Goal: Information Seeking & Learning: Learn about a topic

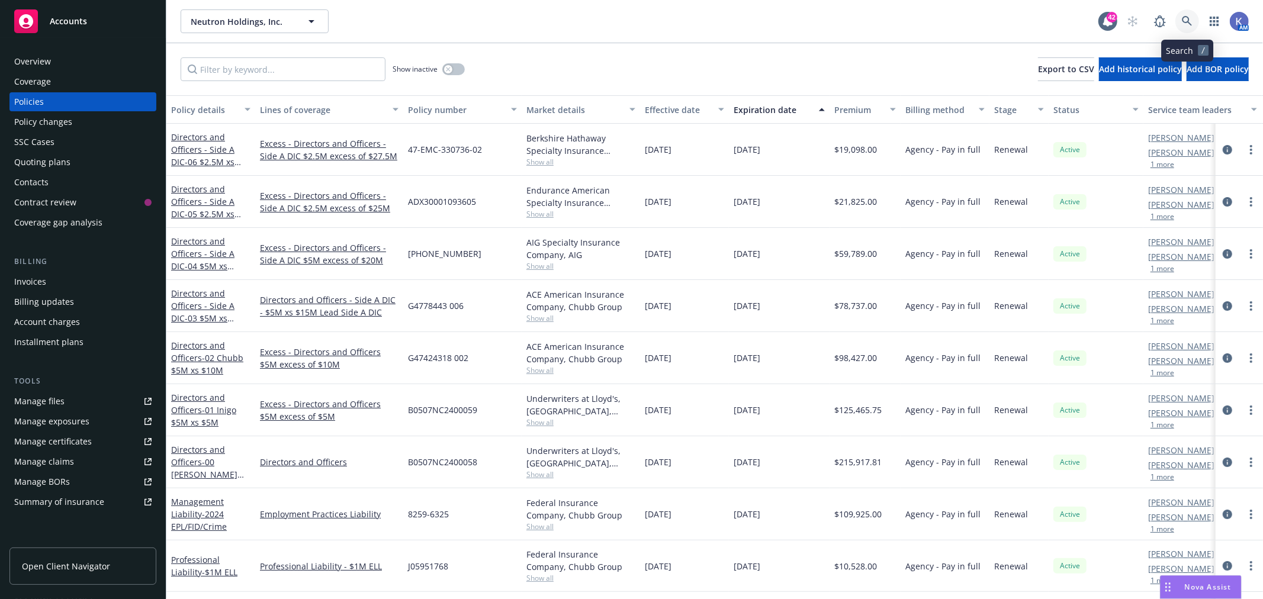
click at [1185, 21] on icon at bounding box center [1187, 21] width 11 height 11
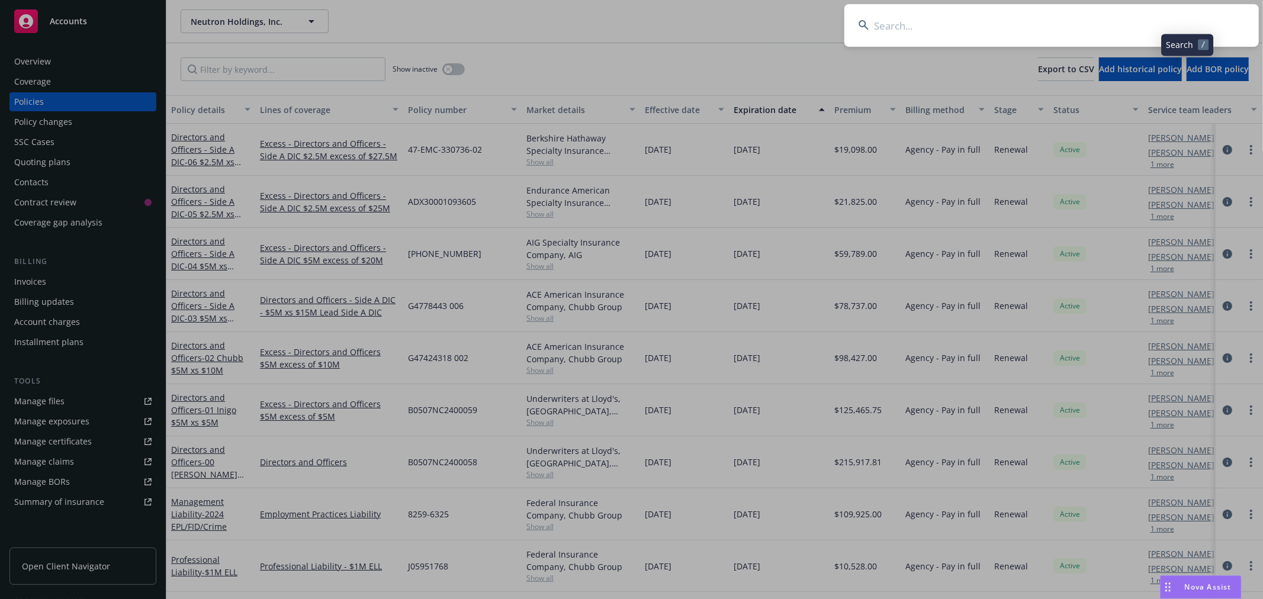
click at [1084, 30] on input at bounding box center [1051, 25] width 415 height 43
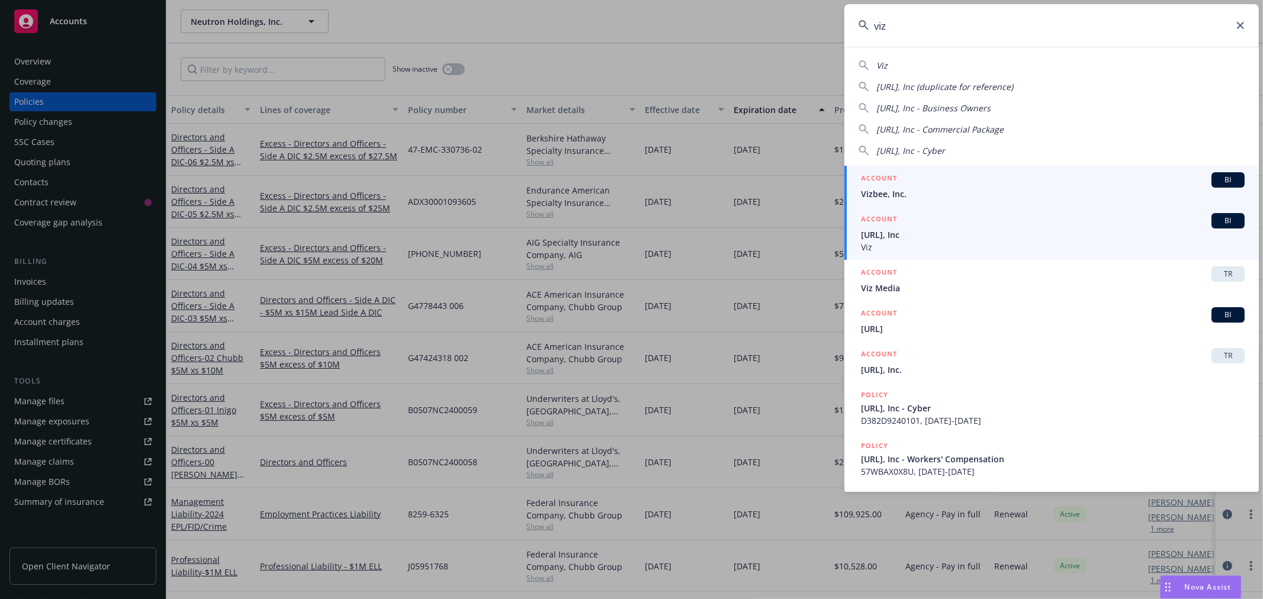
type input "viz"
click at [881, 232] on span "[URL], Inc" at bounding box center [1053, 235] width 384 height 12
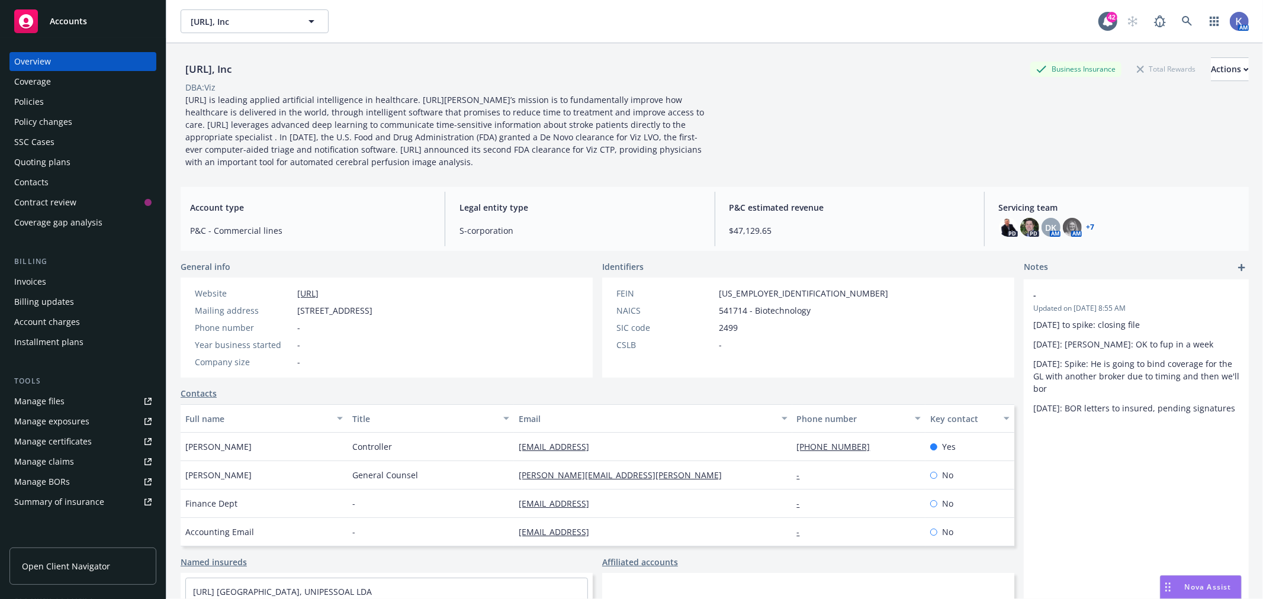
click at [33, 108] on div "Policies" at bounding box center [29, 101] width 30 height 19
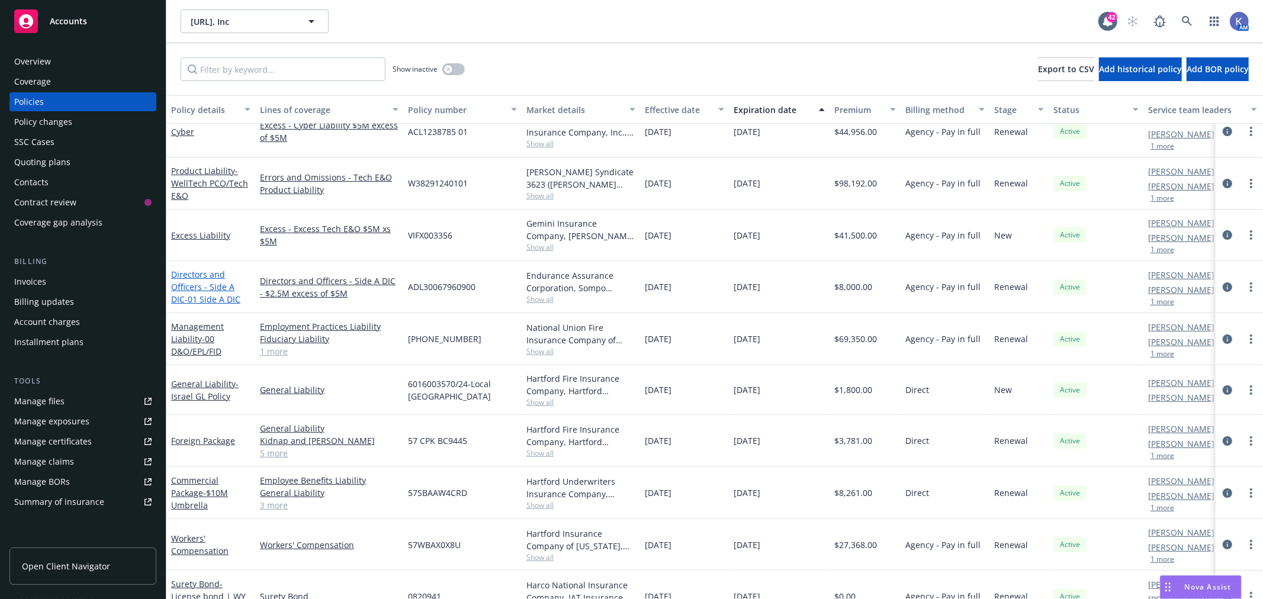
scroll to position [131, 0]
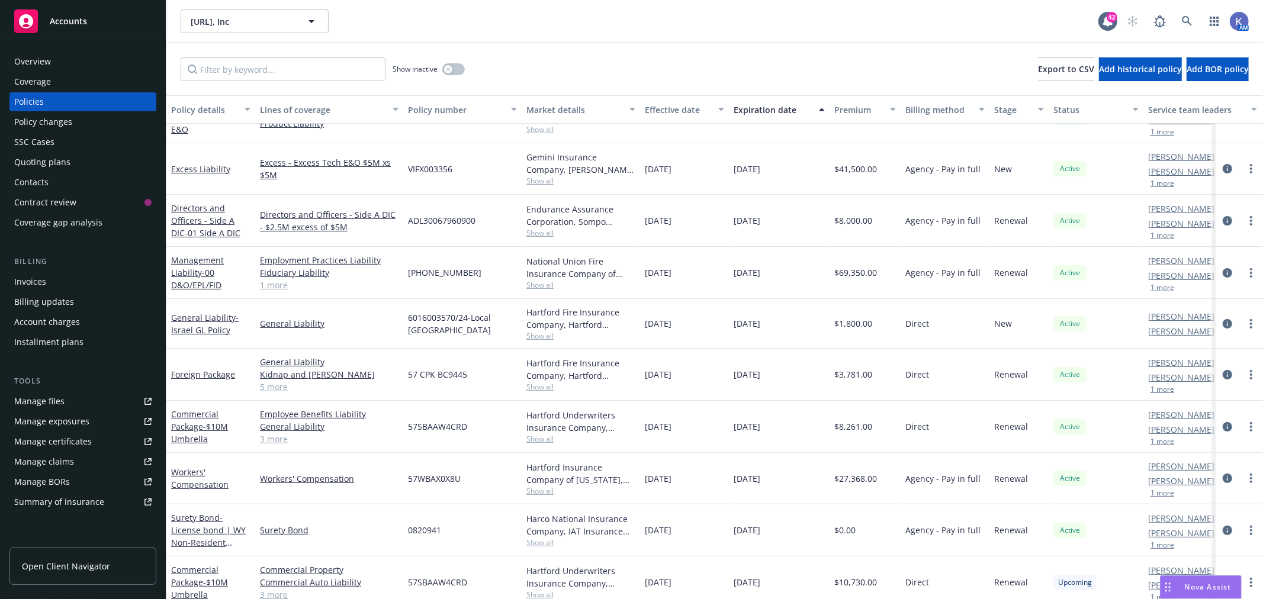
click at [542, 287] on span "Show all" at bounding box center [580, 285] width 109 height 10
click at [198, 258] on link "Management Liability - 00 D&O/EPL/FID" at bounding box center [197, 273] width 53 height 36
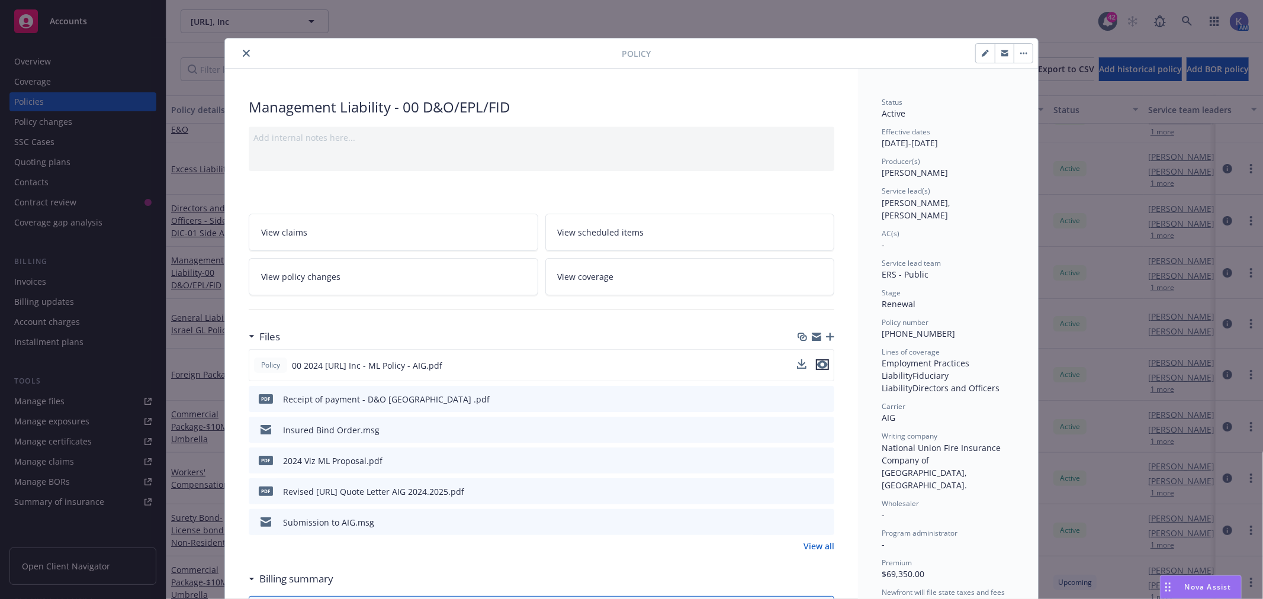
click at [818, 364] on icon "preview file" at bounding box center [822, 365] width 11 height 8
click at [243, 51] on icon "close" at bounding box center [246, 53] width 7 height 7
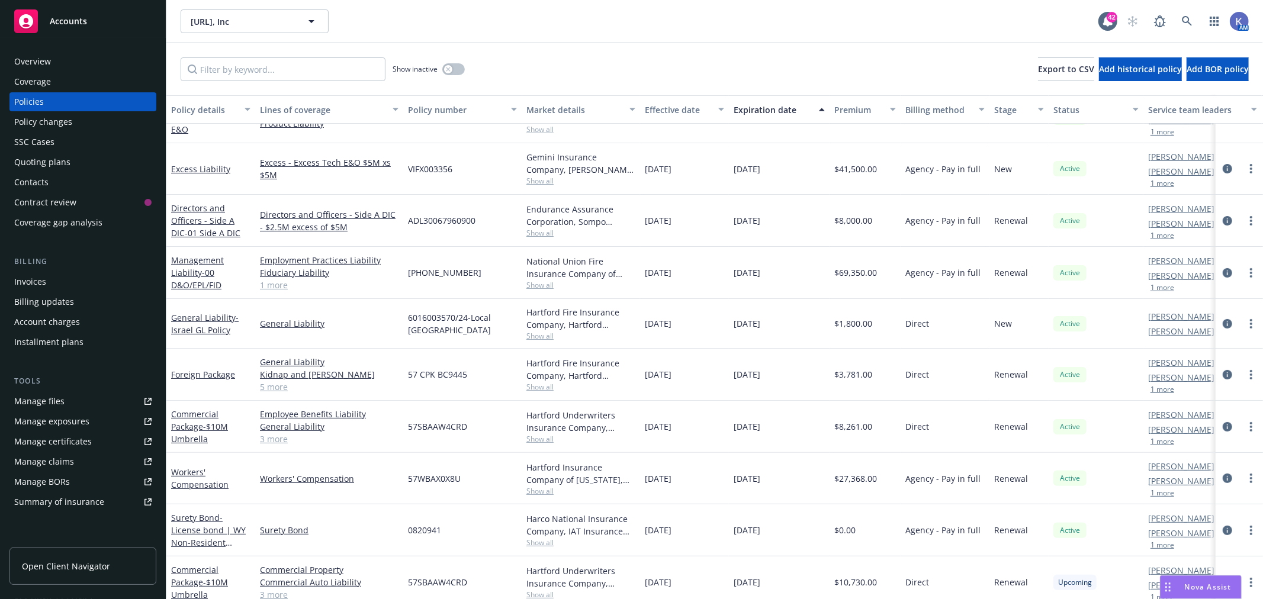
click at [682, 46] on div "Show inactive Export to CSV Add historical policy Add BOR policy" at bounding box center [714, 69] width 1097 height 52
click at [1185, 20] on icon at bounding box center [1187, 21] width 11 height 11
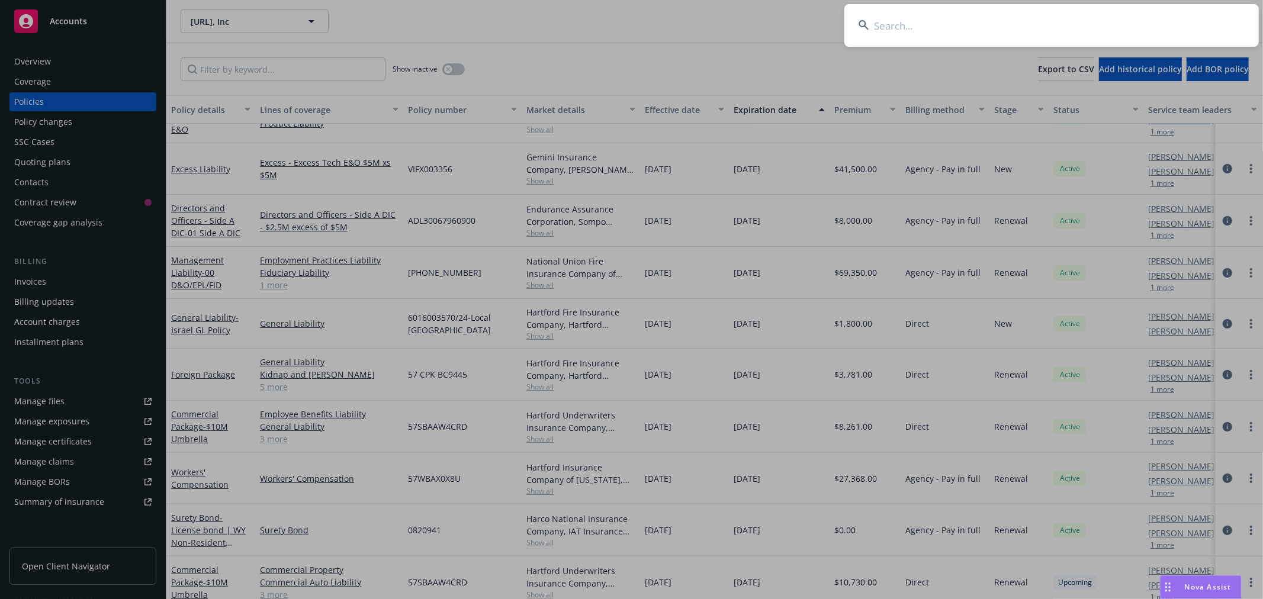
click at [924, 24] on input at bounding box center [1051, 25] width 415 height 43
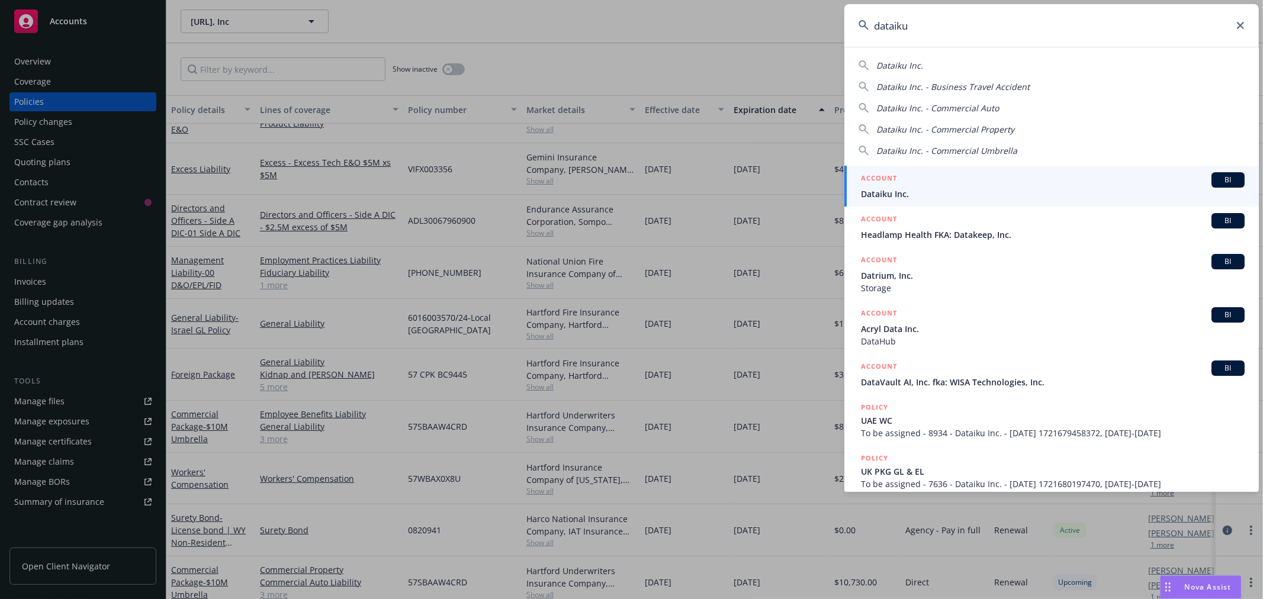
type input "dataiku"
click at [898, 188] on span "Dataiku Inc." at bounding box center [1053, 194] width 384 height 12
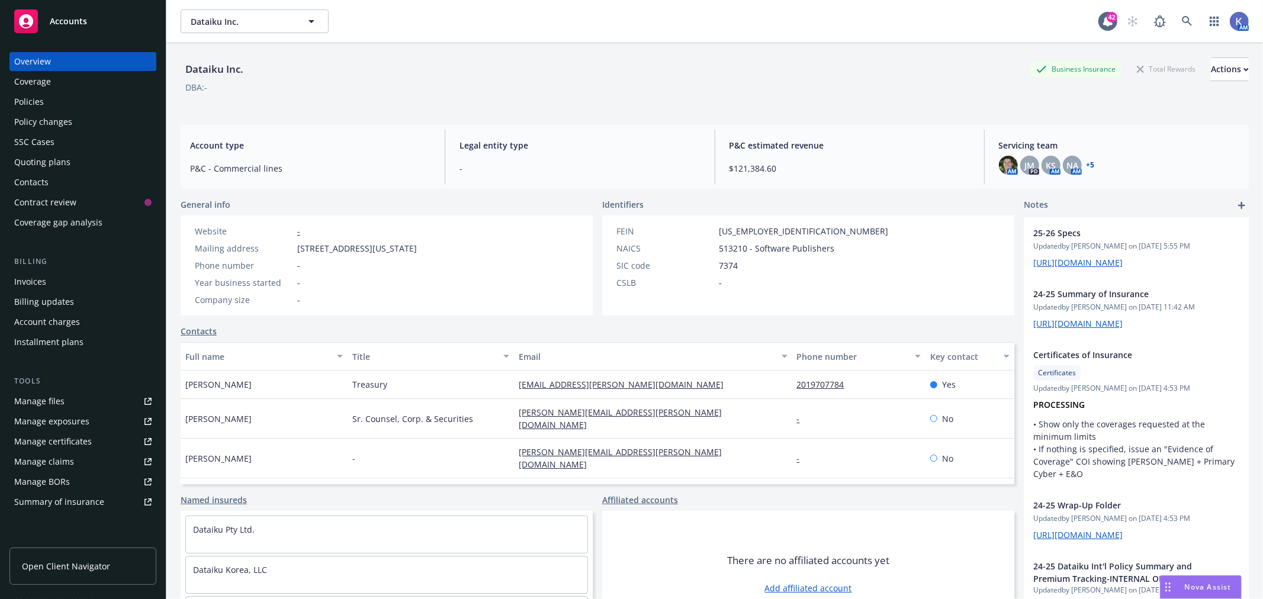
click at [38, 99] on div "Policies" at bounding box center [29, 101] width 30 height 19
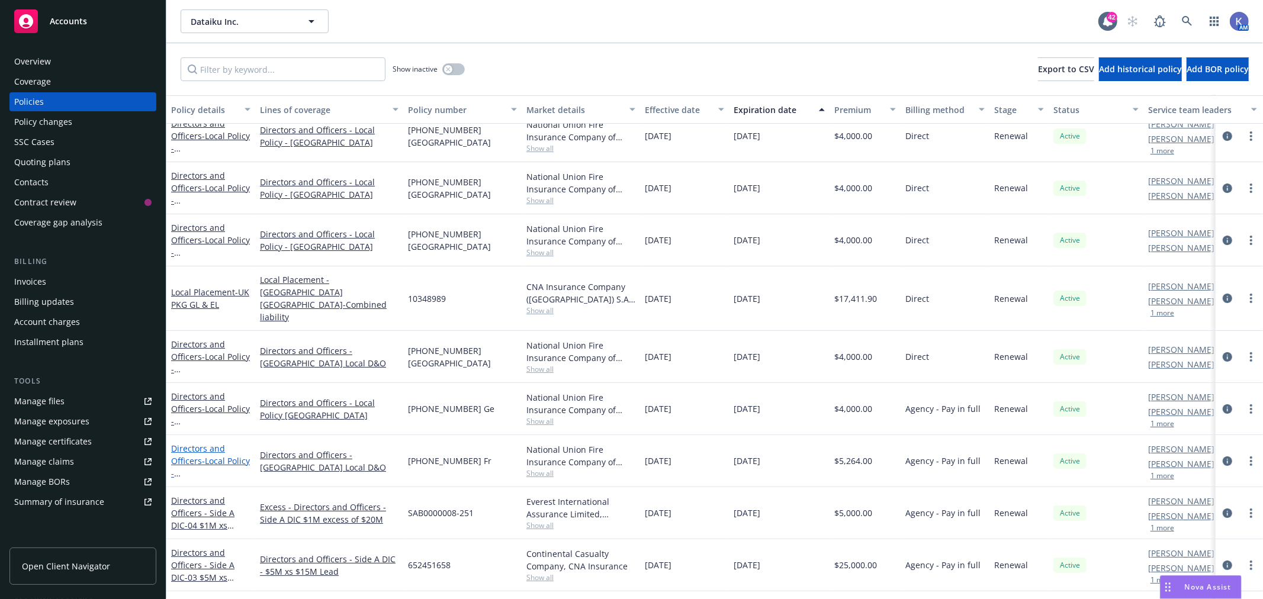
scroll to position [131, 0]
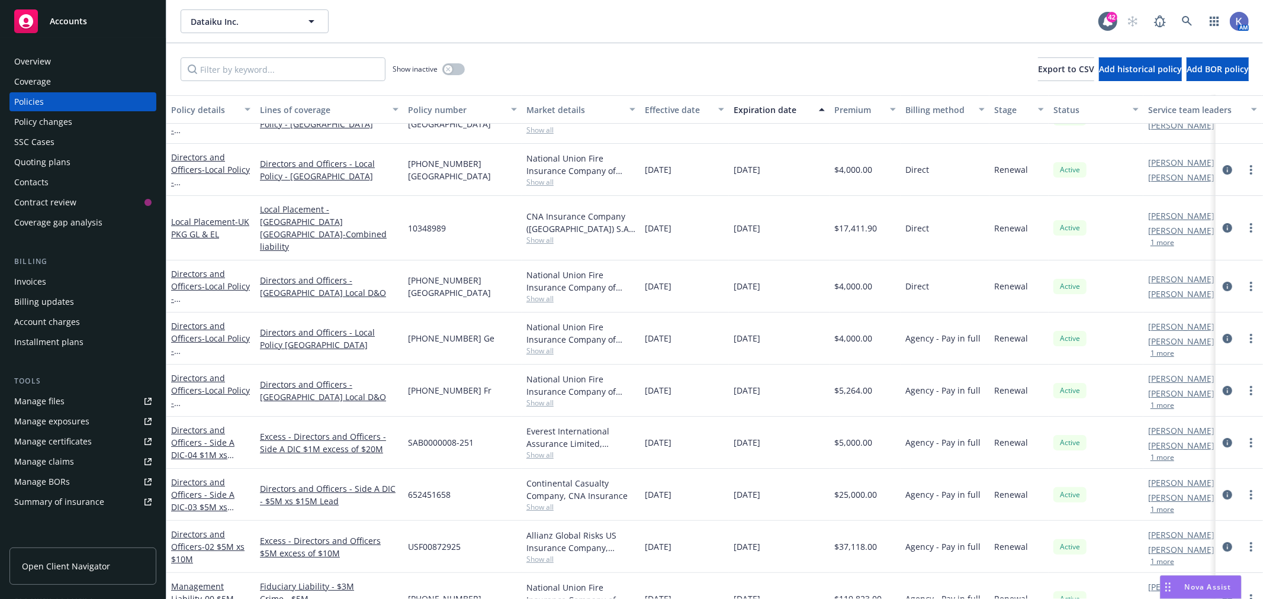
click at [210, 424] on div "Directors and Officers - Side A DIC - 04 $1M xs $20M Excess" at bounding box center [210, 442] width 79 height 37
click at [199, 432] on link "Directors and Officers - Side A DIC - 04 $1M xs $20M Excess" at bounding box center [202, 449] width 63 height 49
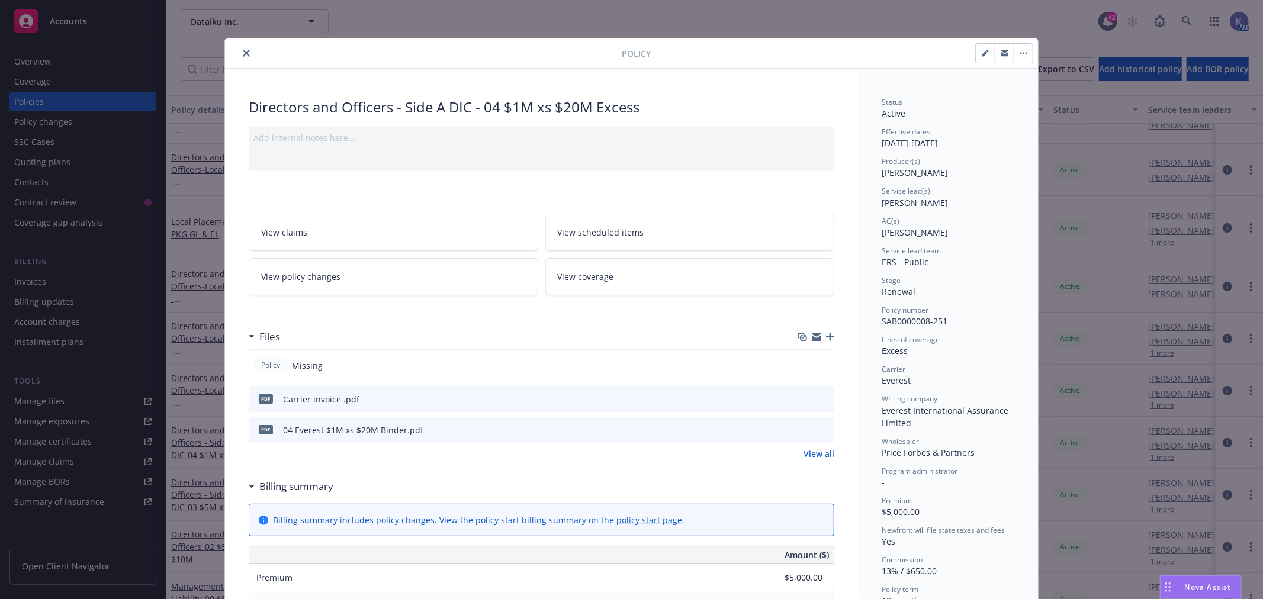
scroll to position [197, 0]
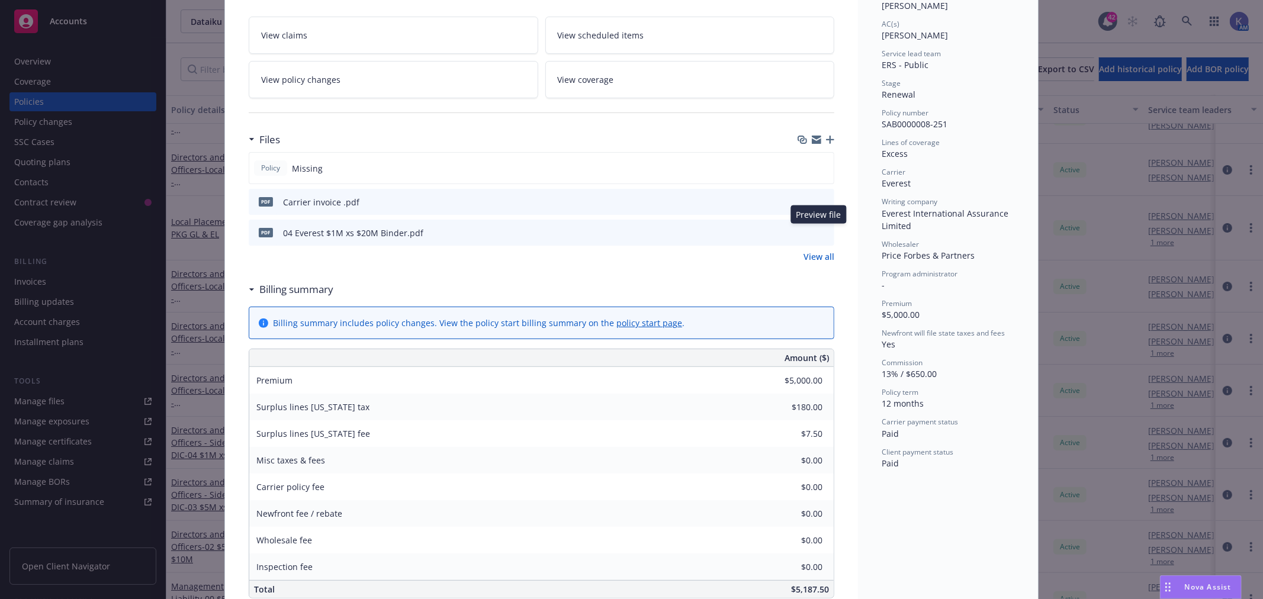
click at [818, 228] on icon "preview file" at bounding box center [823, 232] width 11 height 8
click at [820, 200] on icon "preview file" at bounding box center [823, 201] width 11 height 8
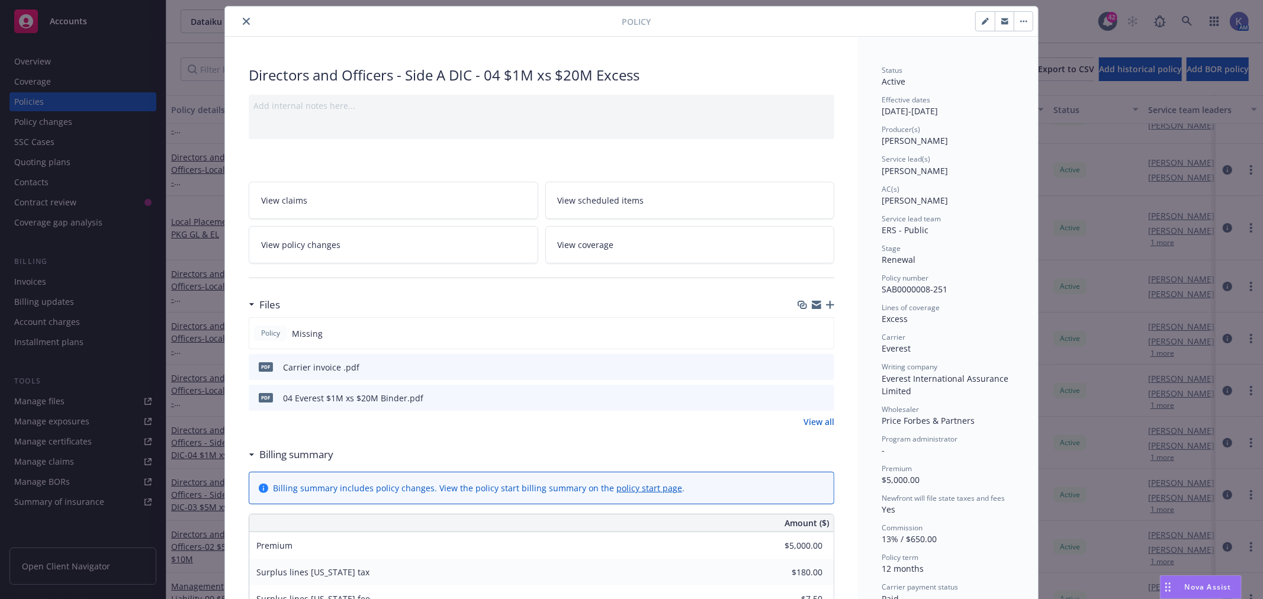
scroll to position [0, 0]
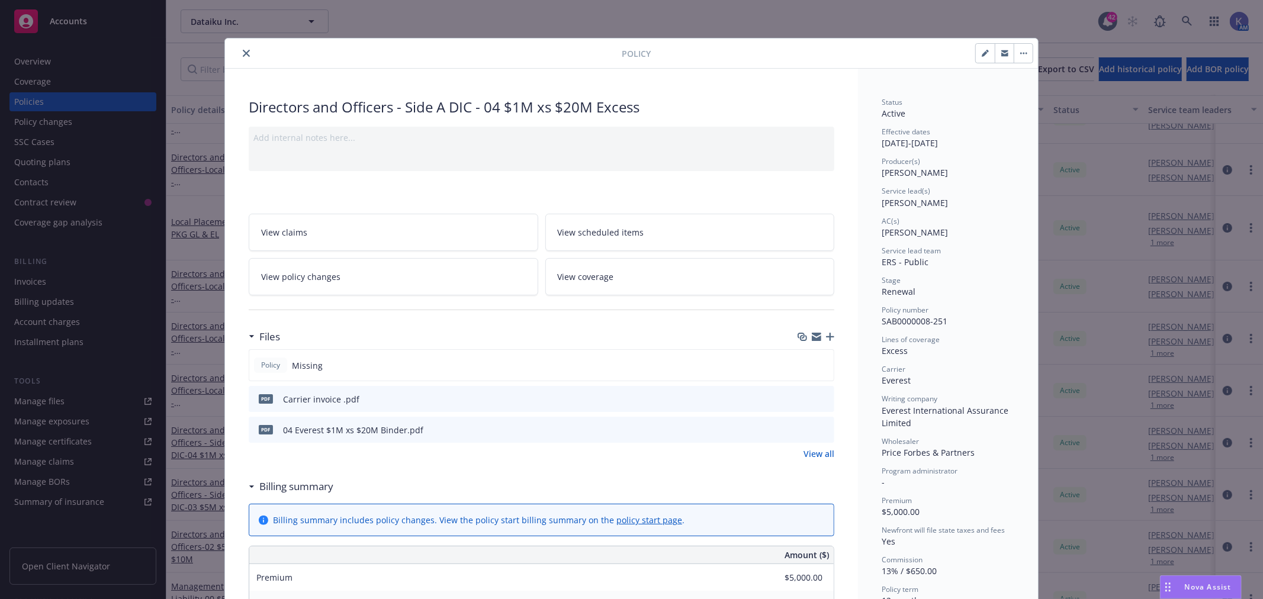
click at [243, 56] on icon "close" at bounding box center [246, 53] width 7 height 7
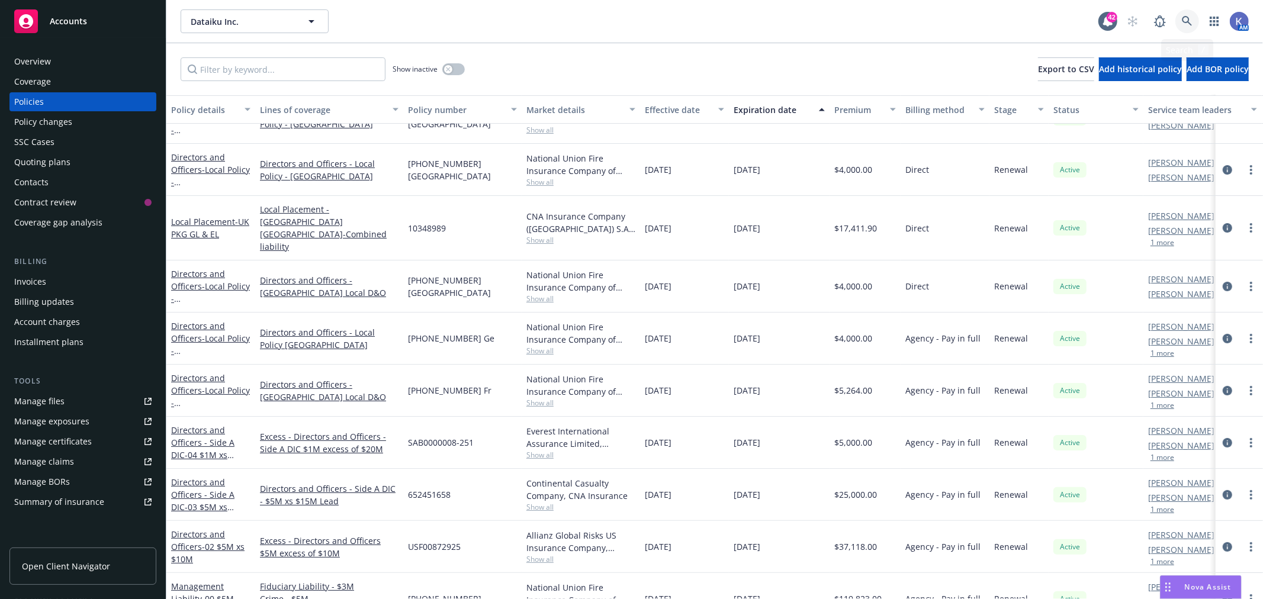
click at [1188, 16] on icon at bounding box center [1187, 21] width 11 height 11
click at [1186, 21] on icon at bounding box center [1187, 21] width 11 height 11
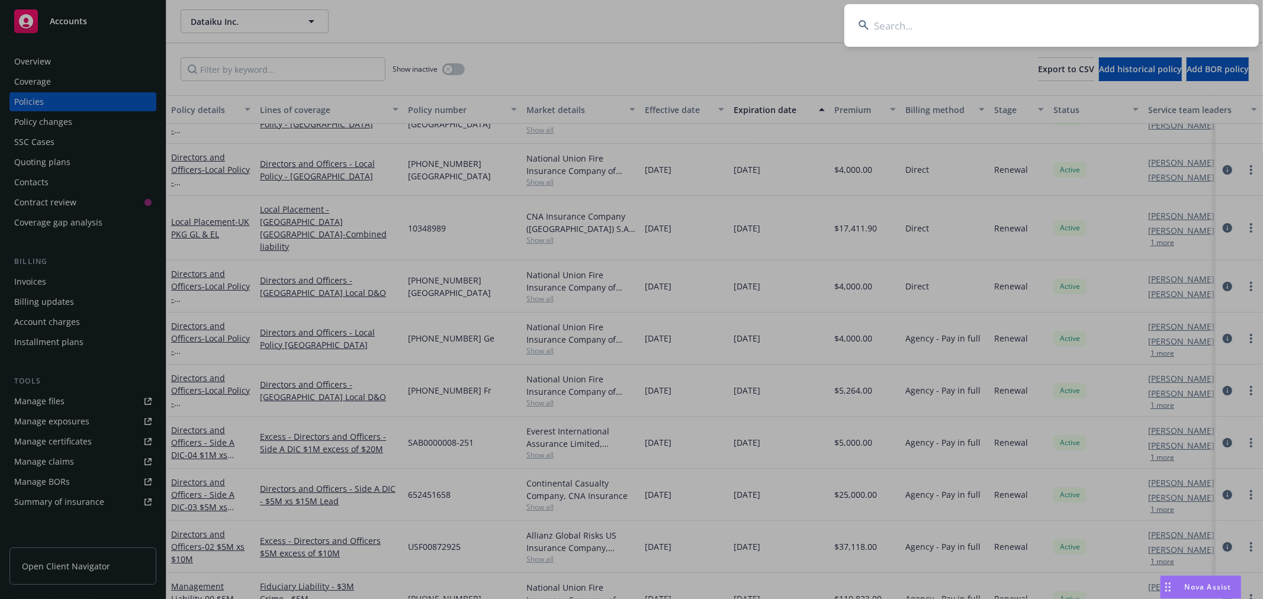
click at [913, 25] on input at bounding box center [1051, 25] width 415 height 43
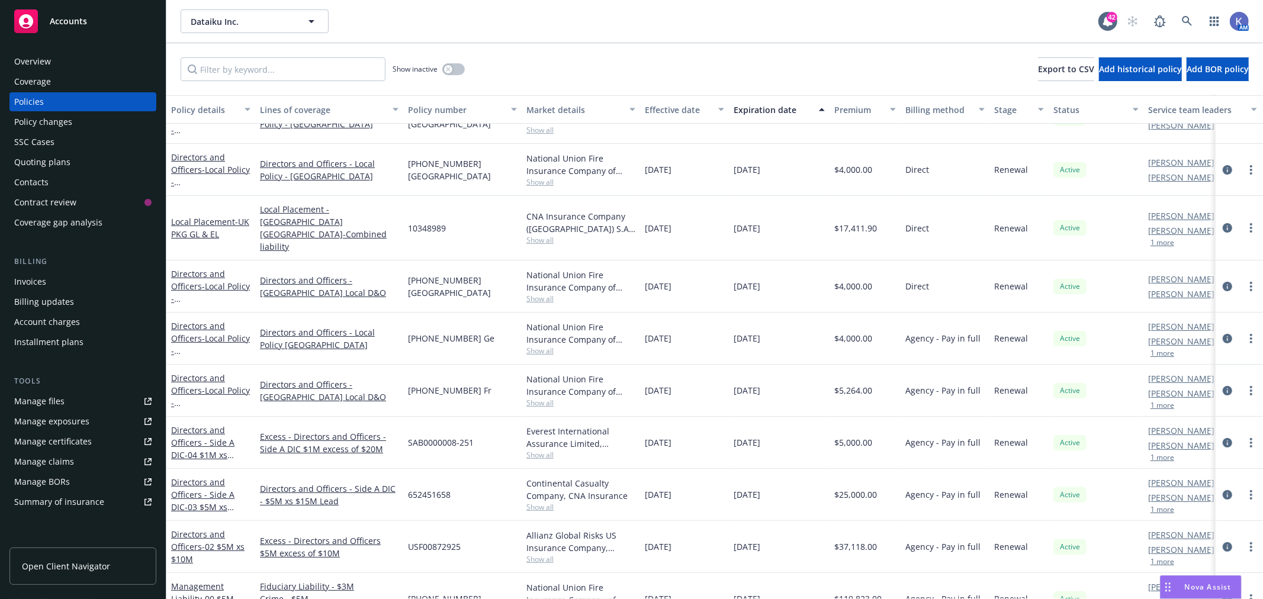
click at [624, 57] on div "Show inactive Export to CSV Add historical policy Add BOR policy" at bounding box center [714, 69] width 1097 height 52
click at [650, 73] on div "Show inactive Export to CSV Add historical policy Add BOR policy" at bounding box center [714, 69] width 1097 height 52
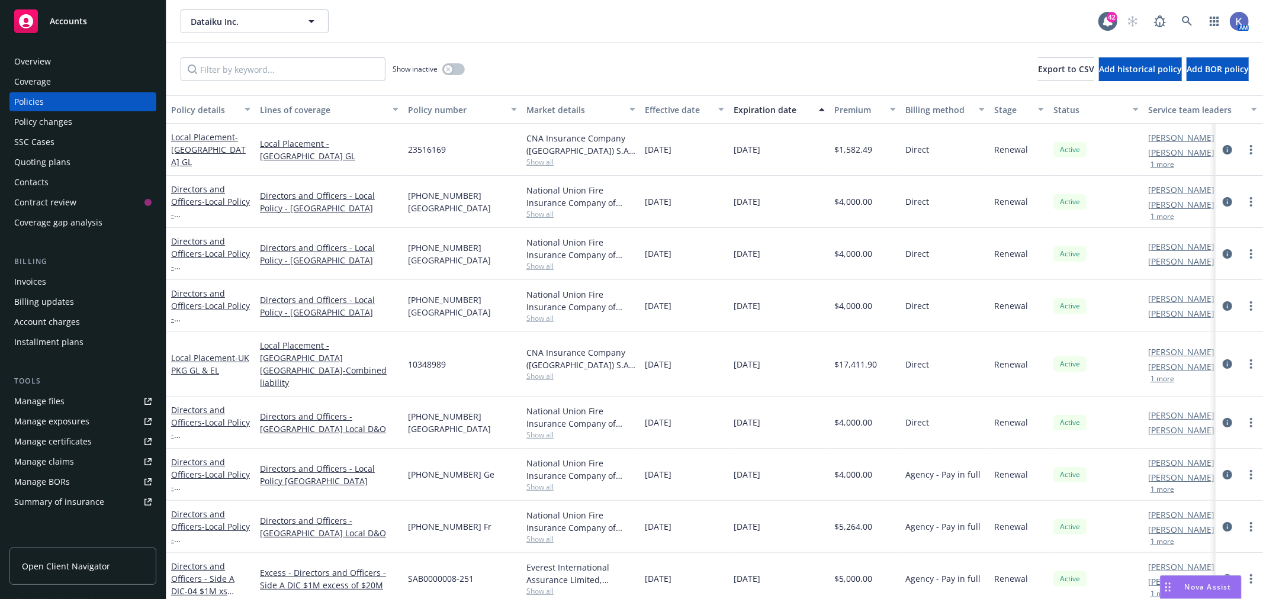
click at [721, 52] on div "Show inactive Export to CSV Add historical policy Add BOR policy" at bounding box center [714, 69] width 1097 height 52
click at [677, 50] on div "Show inactive Export to CSV Add historical policy Add BOR policy" at bounding box center [714, 69] width 1097 height 52
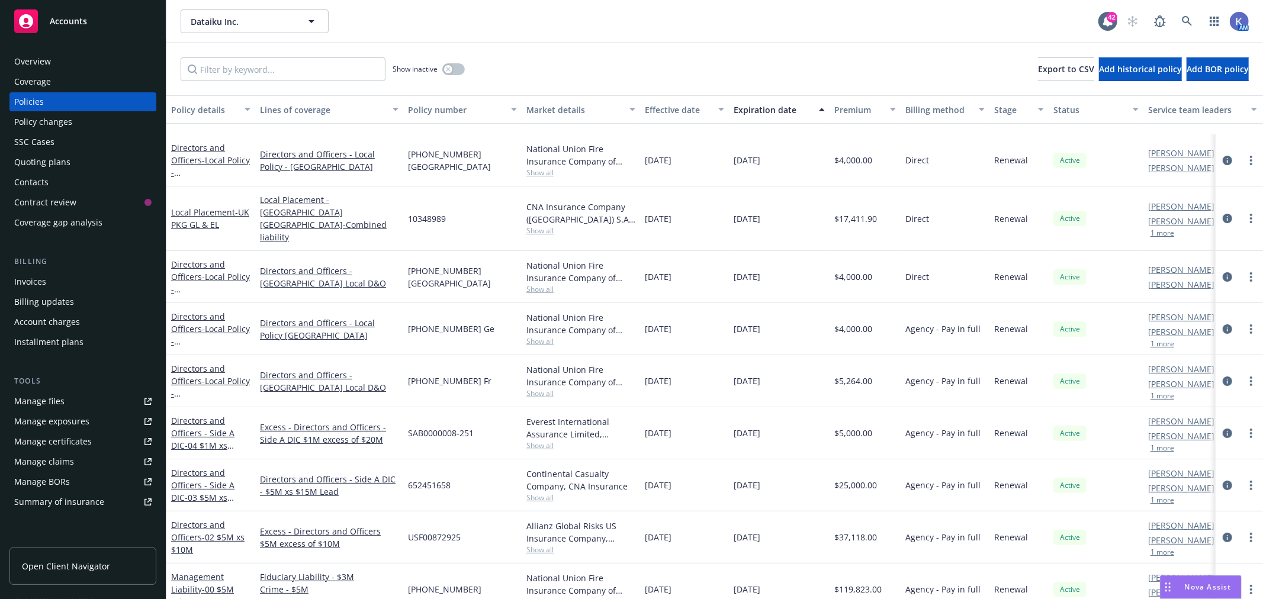
scroll to position [197, 0]
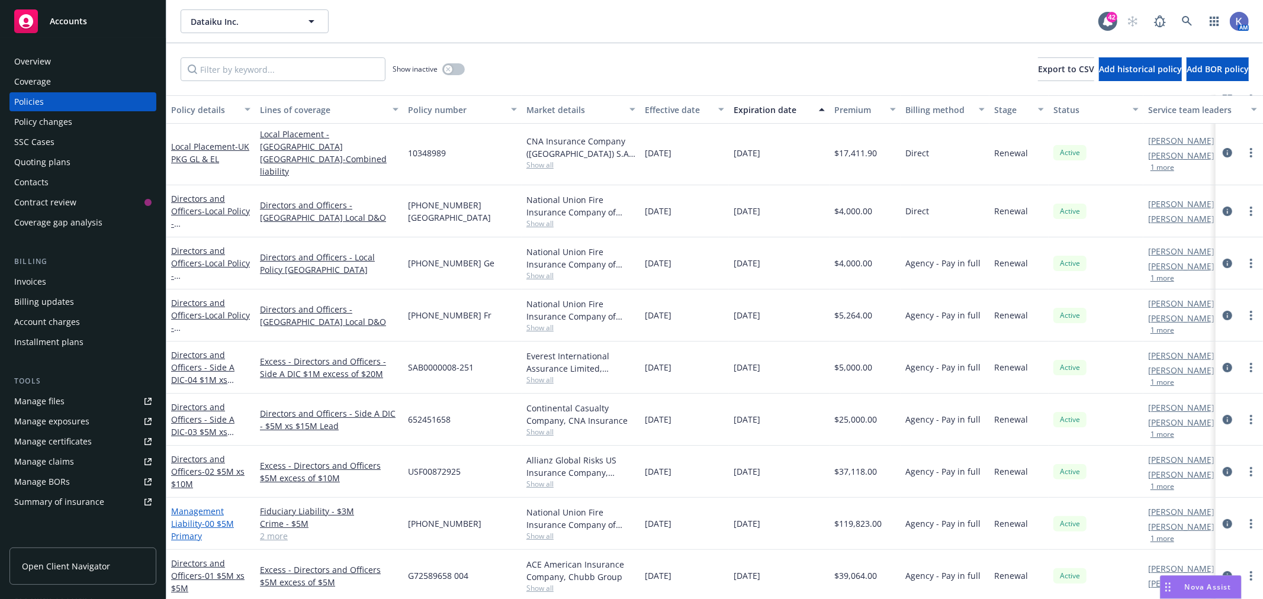
click at [211, 518] on span "- 00 $5M Primary" at bounding box center [202, 530] width 63 height 24
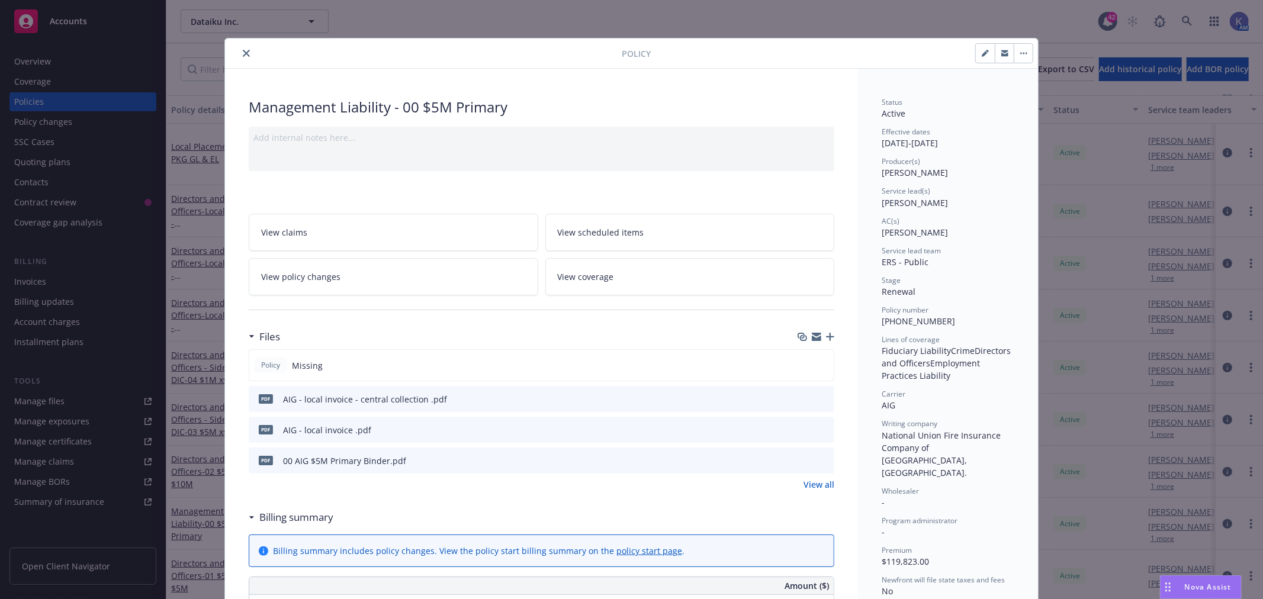
click at [820, 461] on icon "preview file" at bounding box center [823, 460] width 11 height 8
click at [243, 52] on icon "close" at bounding box center [246, 53] width 7 height 7
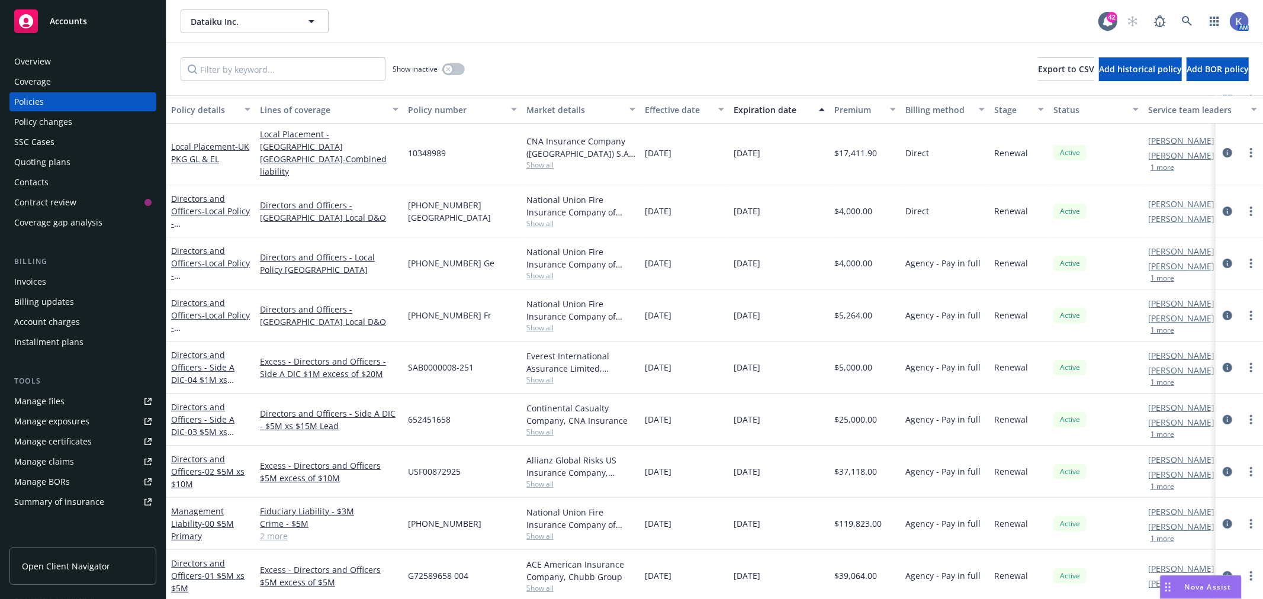
click at [581, 28] on div "Dataiku Inc. Dataiku Inc." at bounding box center [640, 21] width 918 height 24
click at [648, 54] on div "Show inactive Export to CSV Add historical policy Add BOR policy" at bounding box center [714, 69] width 1097 height 52
click at [654, 54] on div "Show inactive Export to CSV Add historical policy Add BOR policy" at bounding box center [714, 69] width 1097 height 52
click at [581, 32] on div "Dataiku Inc. Dataiku Inc." at bounding box center [640, 21] width 918 height 24
click at [641, 43] on div "Show inactive Export to CSV Add historical policy Add BOR policy" at bounding box center [714, 69] width 1097 height 52
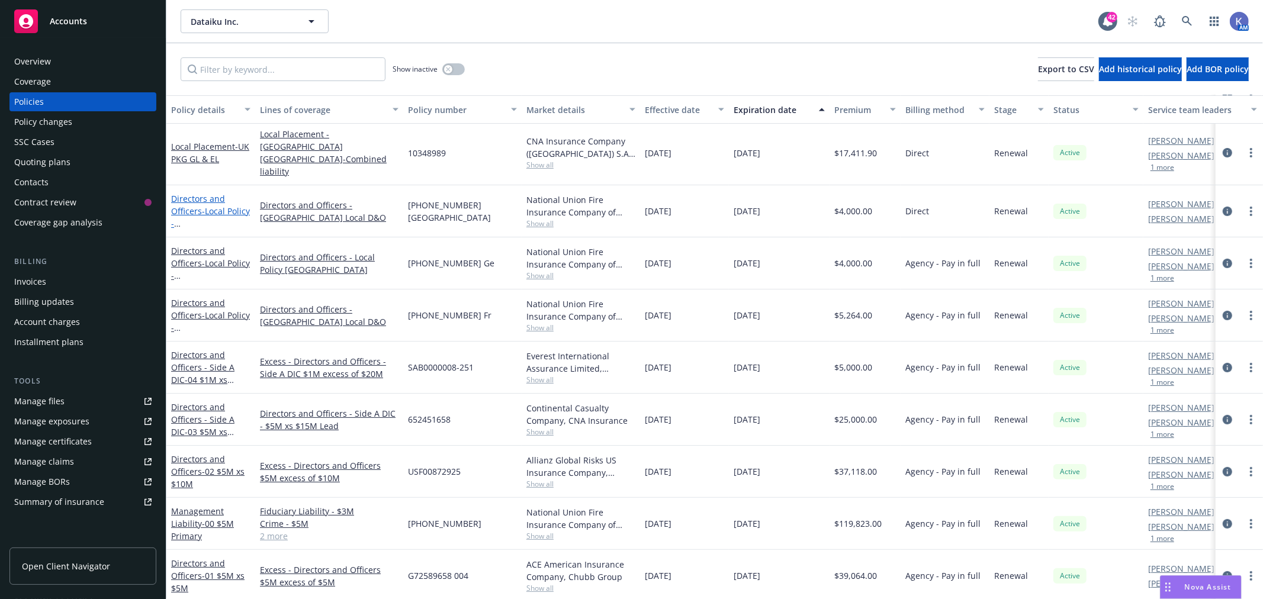
click at [202, 206] on span "- Local Policy - [GEOGRAPHIC_DATA]" at bounding box center [210, 229] width 79 height 49
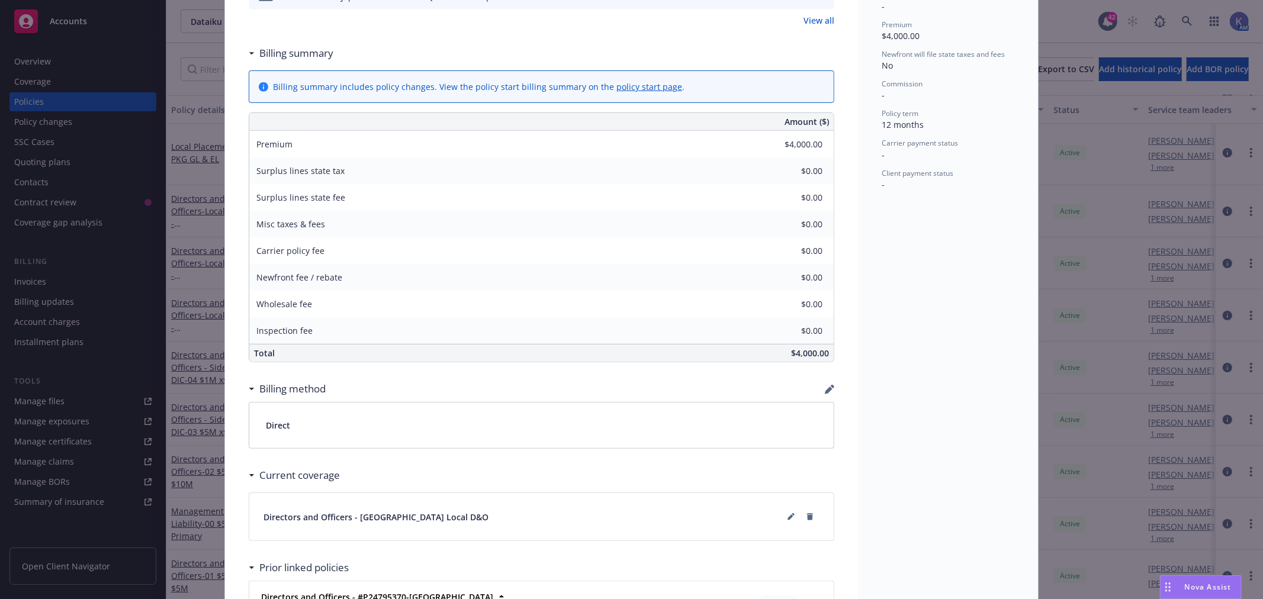
scroll to position [658, 0]
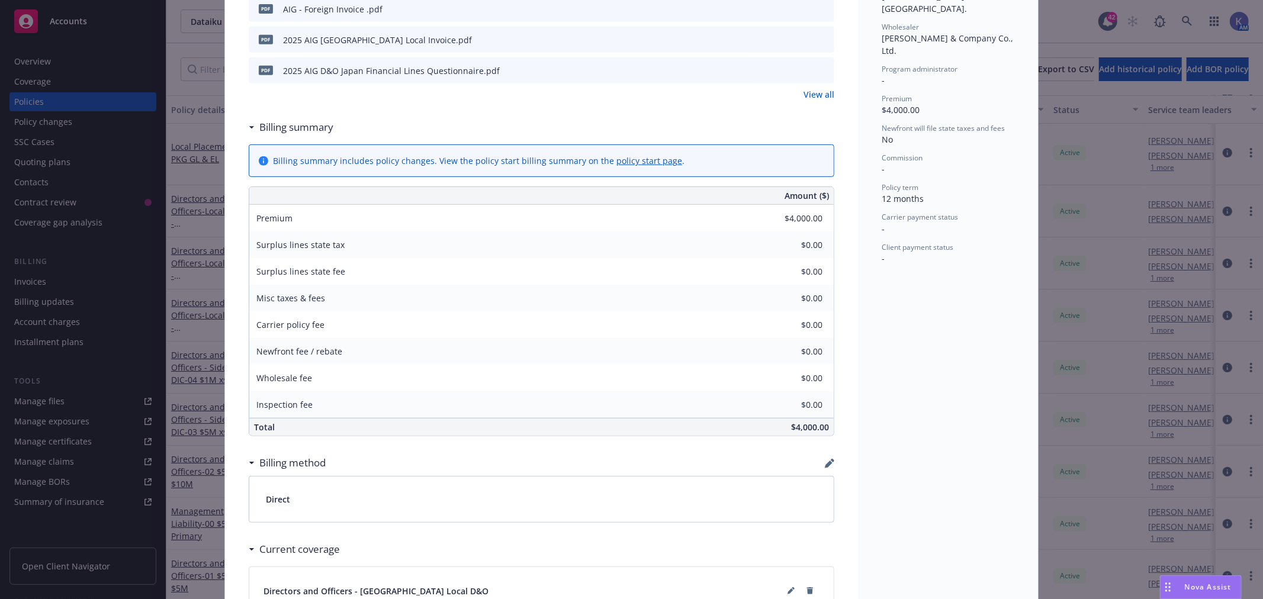
scroll to position [526, 0]
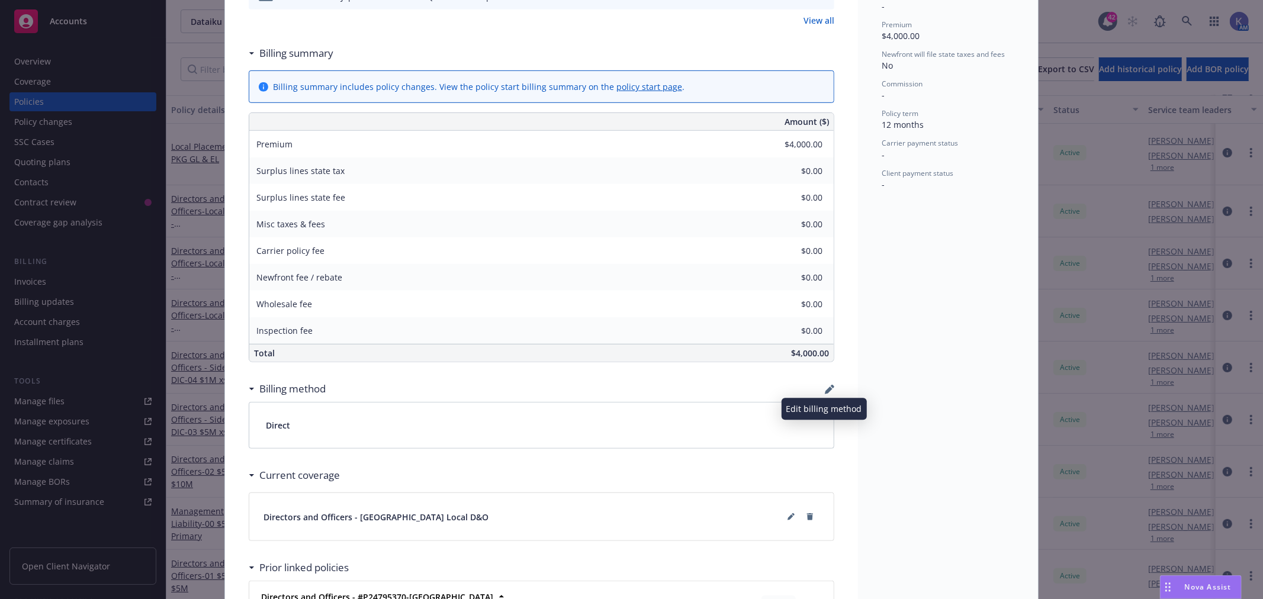
click at [826, 391] on icon "button" at bounding box center [829, 389] width 9 height 9
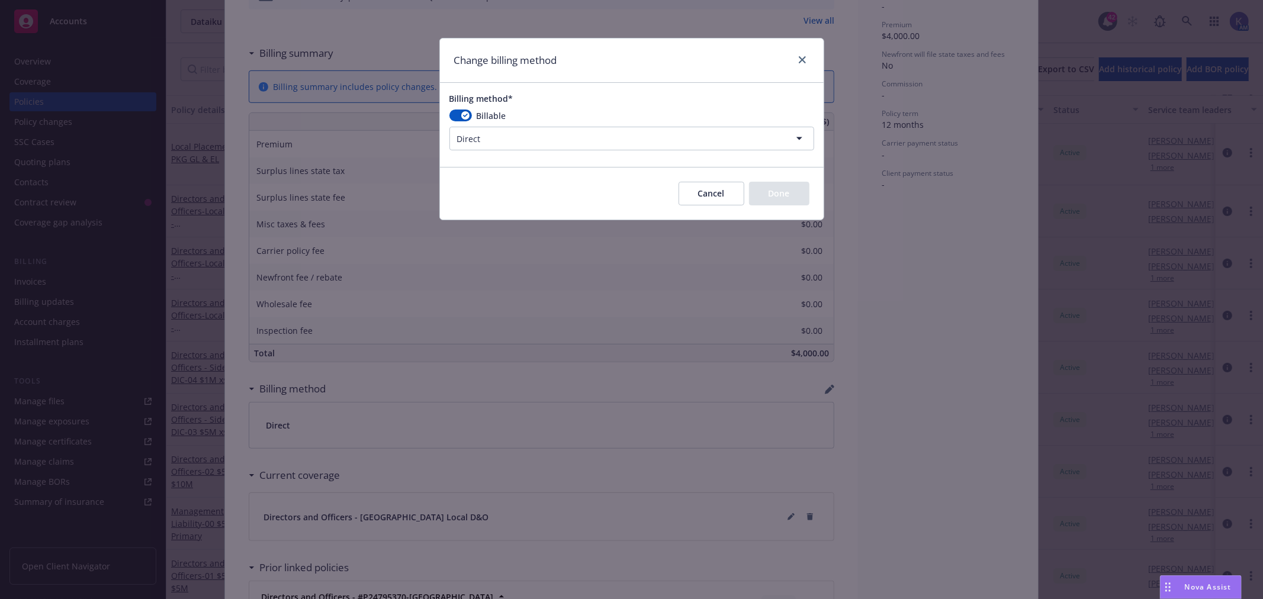
click at [549, 141] on html "Accounts Overview Coverage Policies Policy changes SSC Cases Quoting plans Cont…" at bounding box center [631, 299] width 1263 height 599
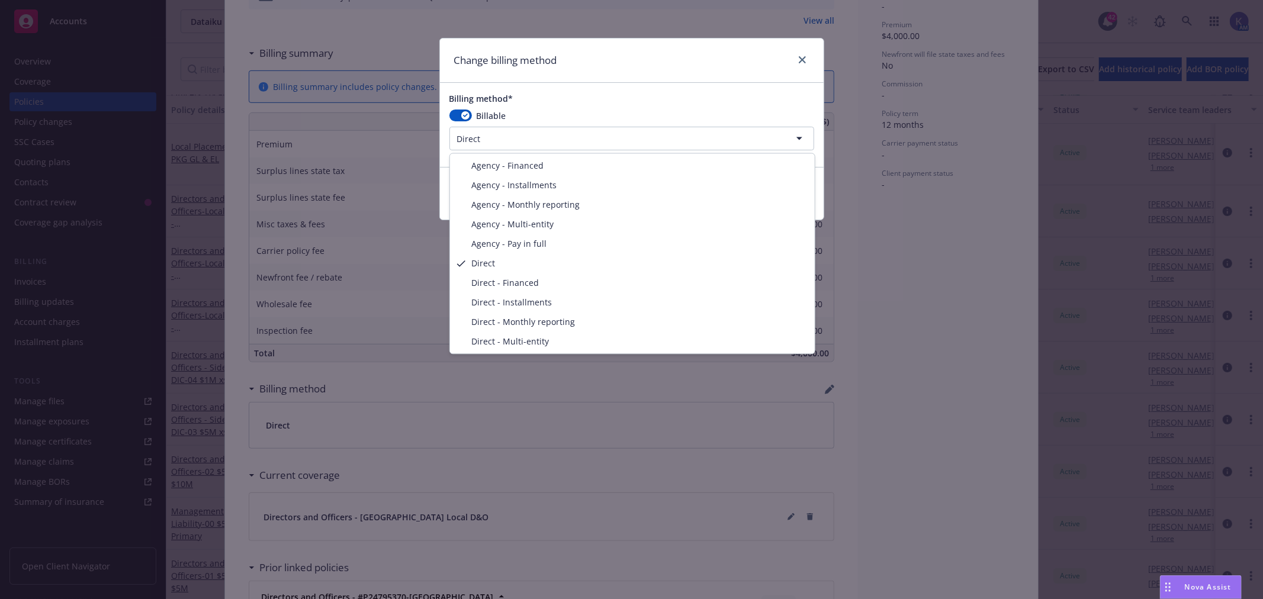
click at [461, 115] on html "Accounts Overview Coverage Policies Policy changes SSC Cases Quoting plans Cont…" at bounding box center [631, 299] width 1263 height 599
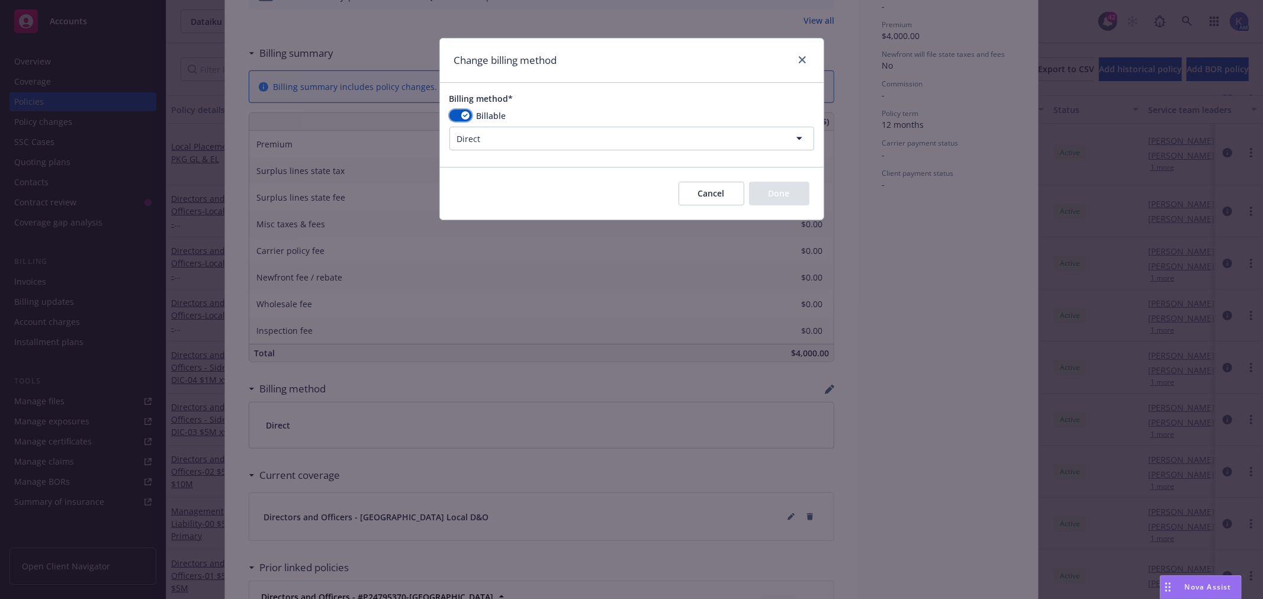
click at [461, 115] on div "button" at bounding box center [465, 115] width 8 height 8
click at [462, 116] on button "button" at bounding box center [460, 116] width 23 height 12
select select "AGENCY_FINANCED"
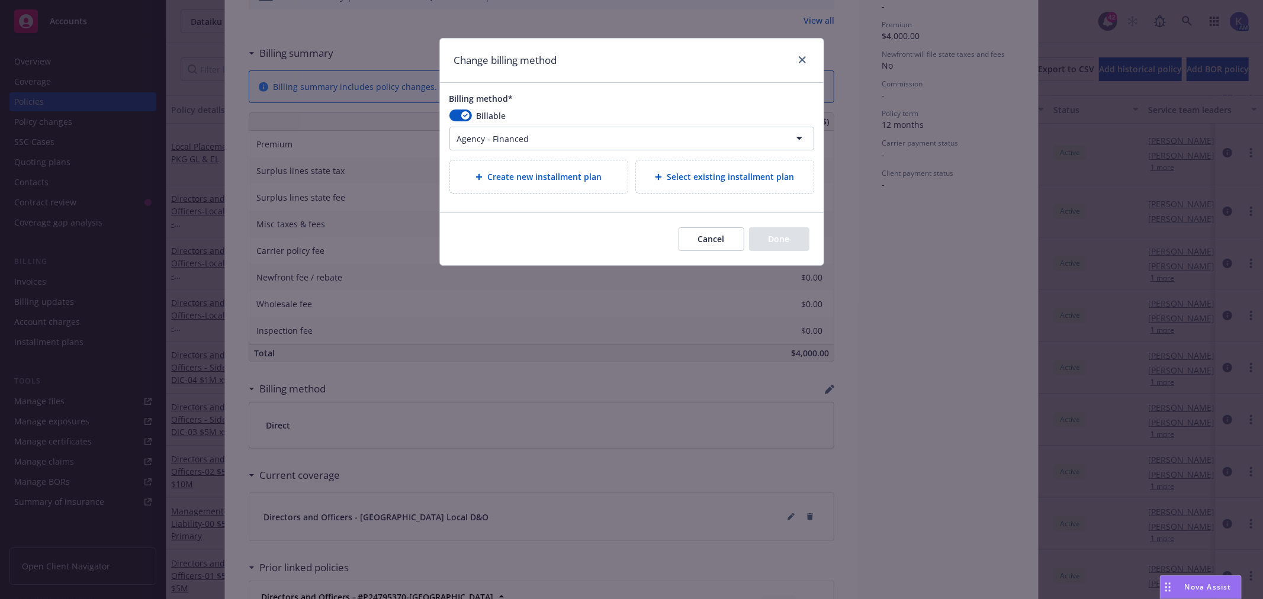
click at [486, 139] on html "Accounts Overview Coverage Policies Policy changes SSC Cases Quoting plans Cont…" at bounding box center [631, 299] width 1263 height 599
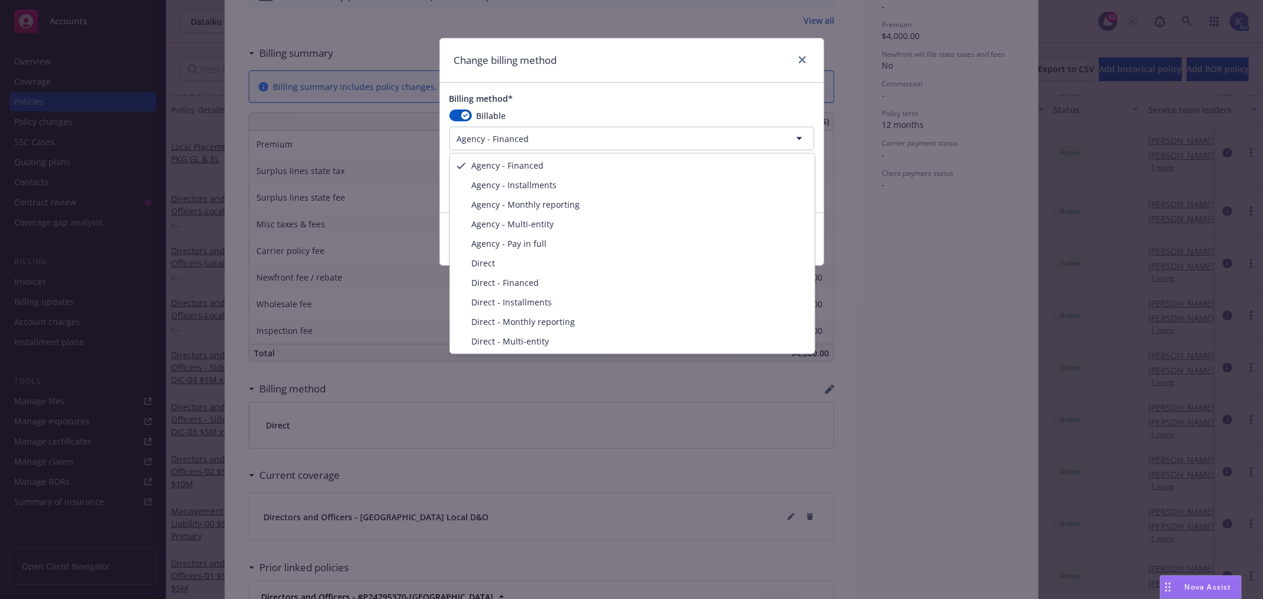
click at [530, 97] on html "Accounts Overview Coverage Policies Policy changes SSC Cases Quoting plans Cont…" at bounding box center [631, 299] width 1263 height 599
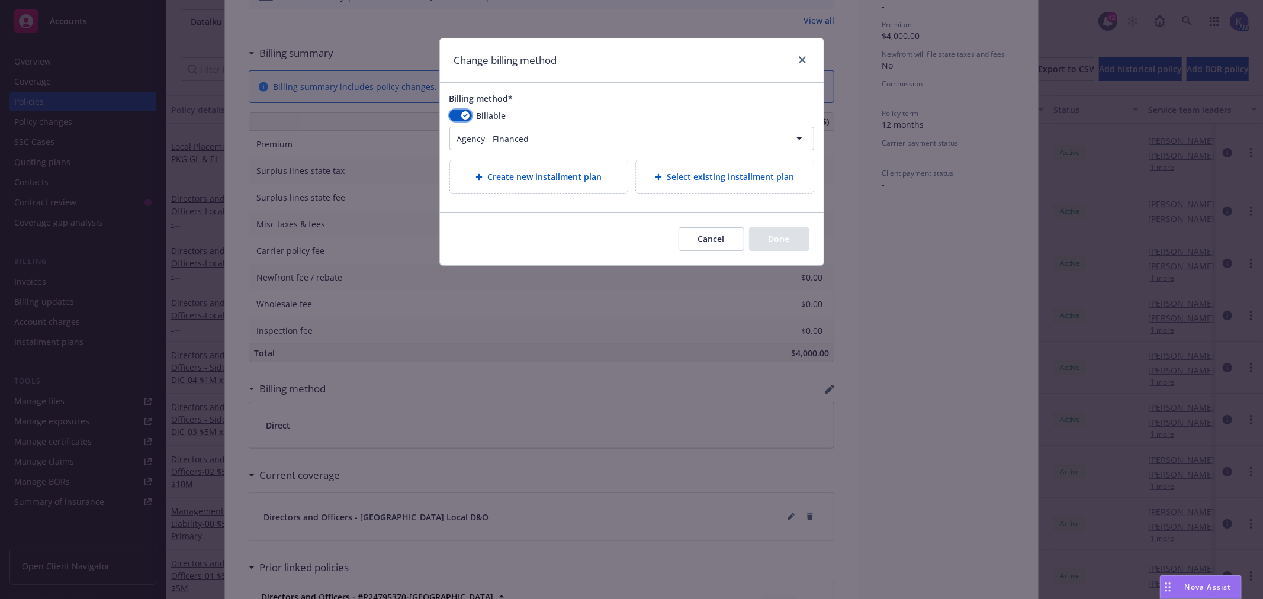
click at [461, 115] on div "button" at bounding box center [465, 115] width 8 height 8
select select
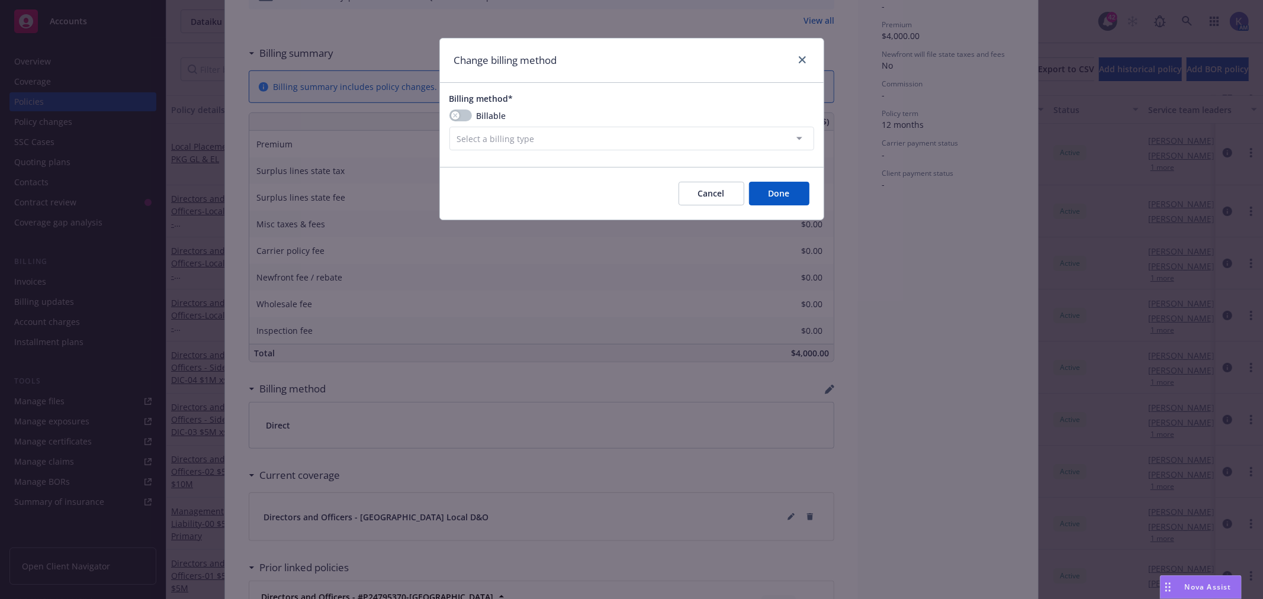
click at [775, 189] on button "Done" at bounding box center [779, 194] width 60 height 24
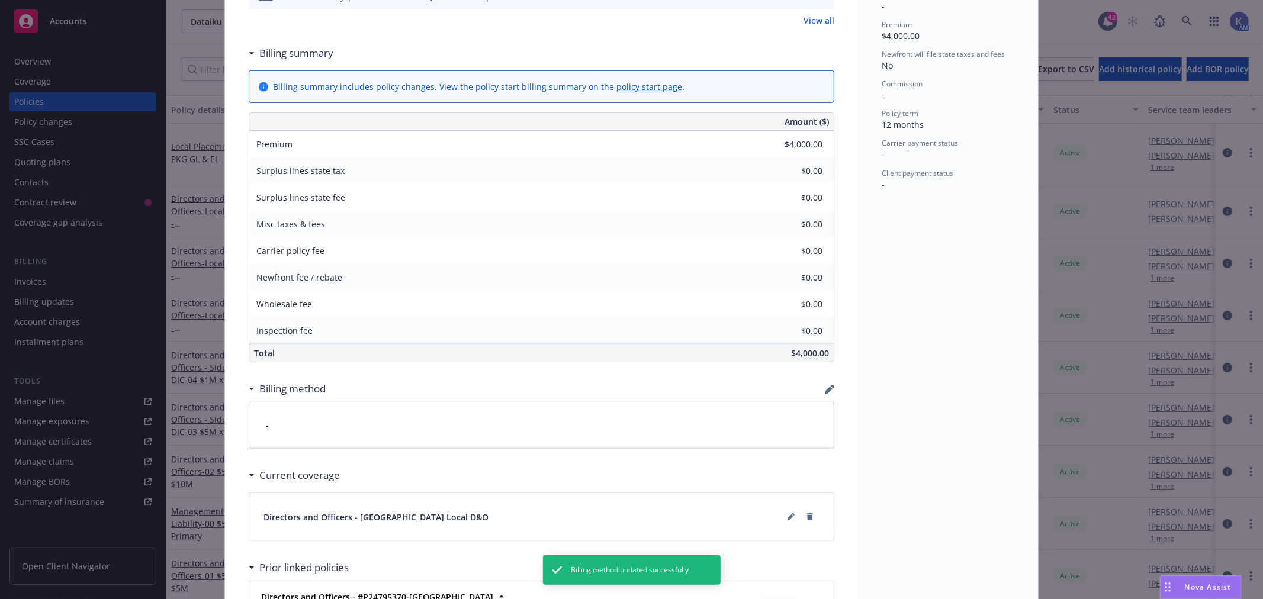
click at [906, 406] on div "Status Active Effective dates [DATE] - [DATE] Producer(s) [PERSON_NAME] Service…" at bounding box center [948, 127] width 180 height 1168
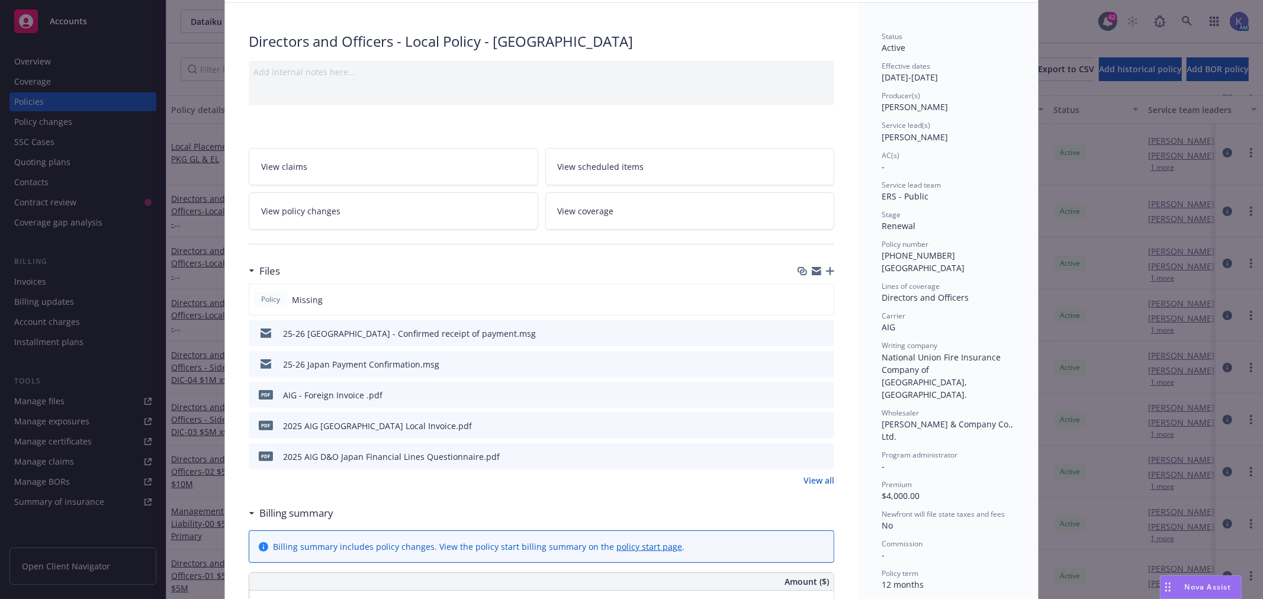
scroll to position [0, 0]
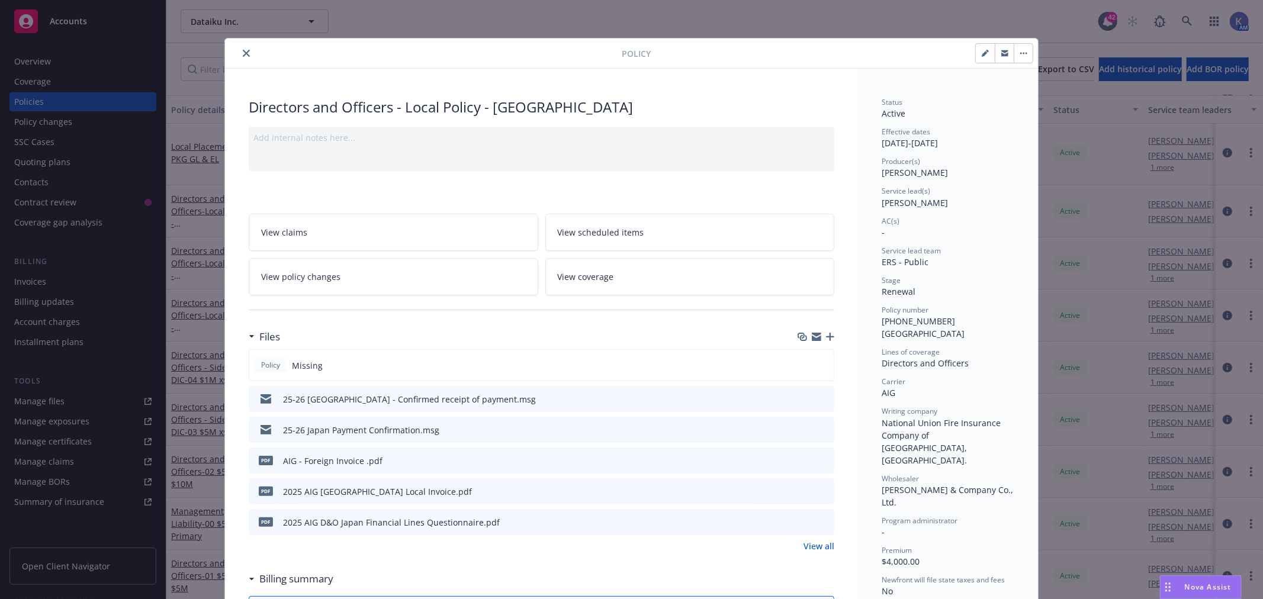
click at [243, 55] on icon "close" at bounding box center [246, 53] width 7 height 7
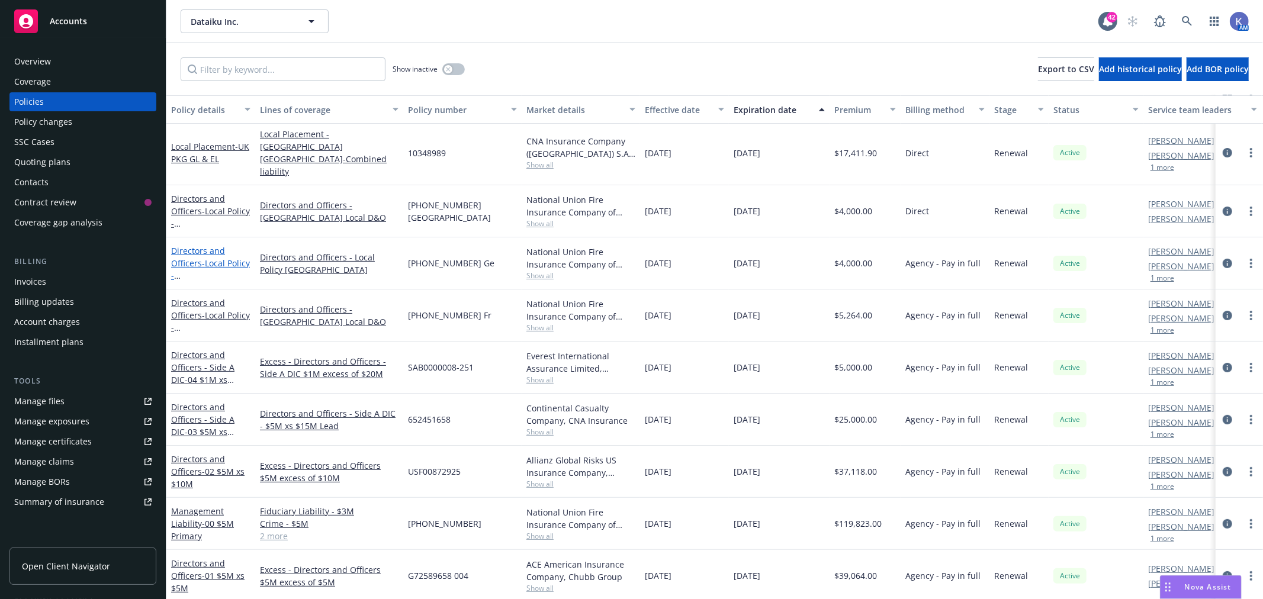
click at [202, 258] on span "- Local Policy - [GEOGRAPHIC_DATA]" at bounding box center [210, 282] width 79 height 49
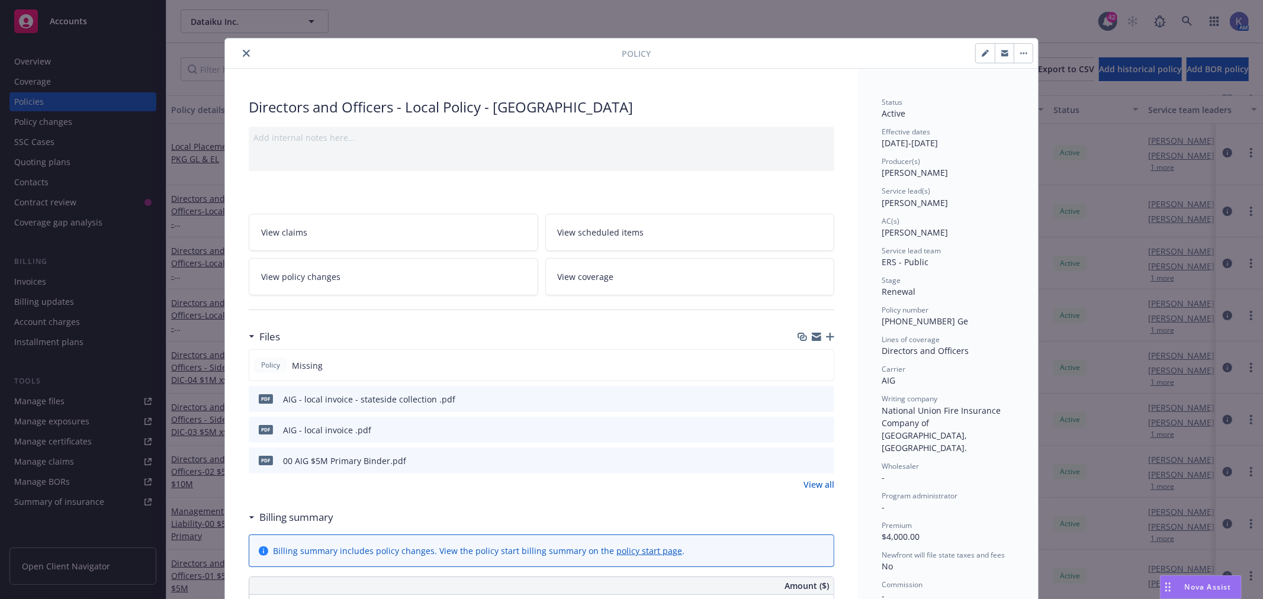
click at [243, 52] on icon "close" at bounding box center [246, 53] width 7 height 7
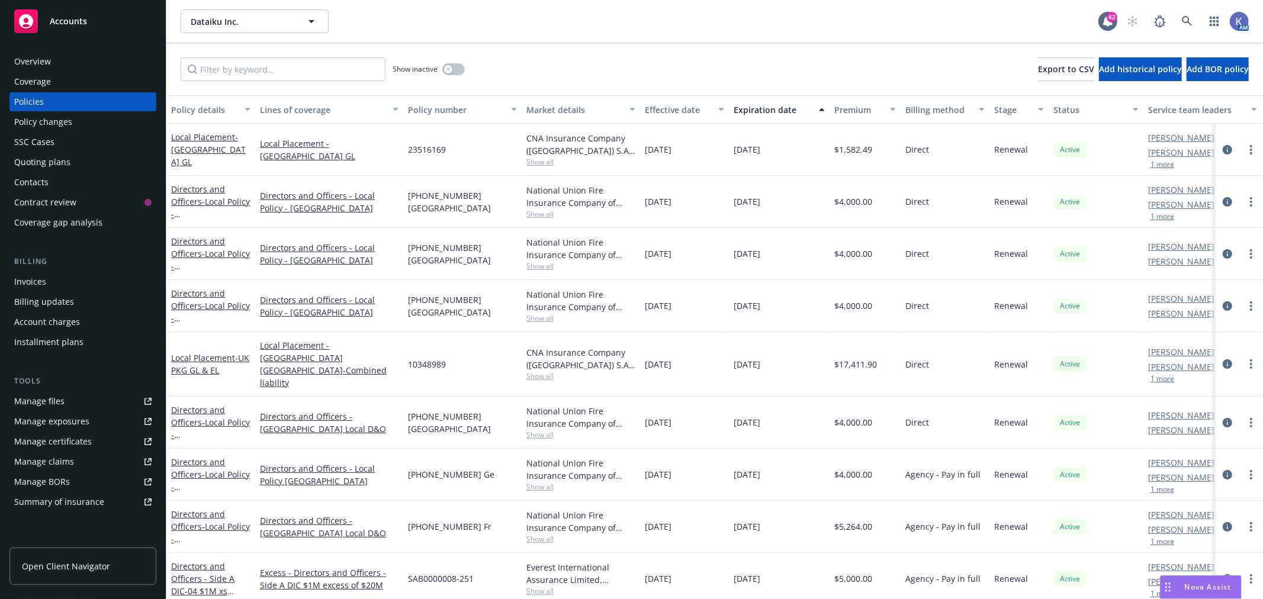
click at [566, 48] on div "Show inactive Export to CSV Add historical policy Add BOR policy" at bounding box center [714, 69] width 1097 height 52
click at [642, 43] on div "Show inactive Export to CSV Add historical policy Add BOR policy" at bounding box center [714, 69] width 1097 height 52
click at [1181, 18] on link at bounding box center [1187, 21] width 24 height 24
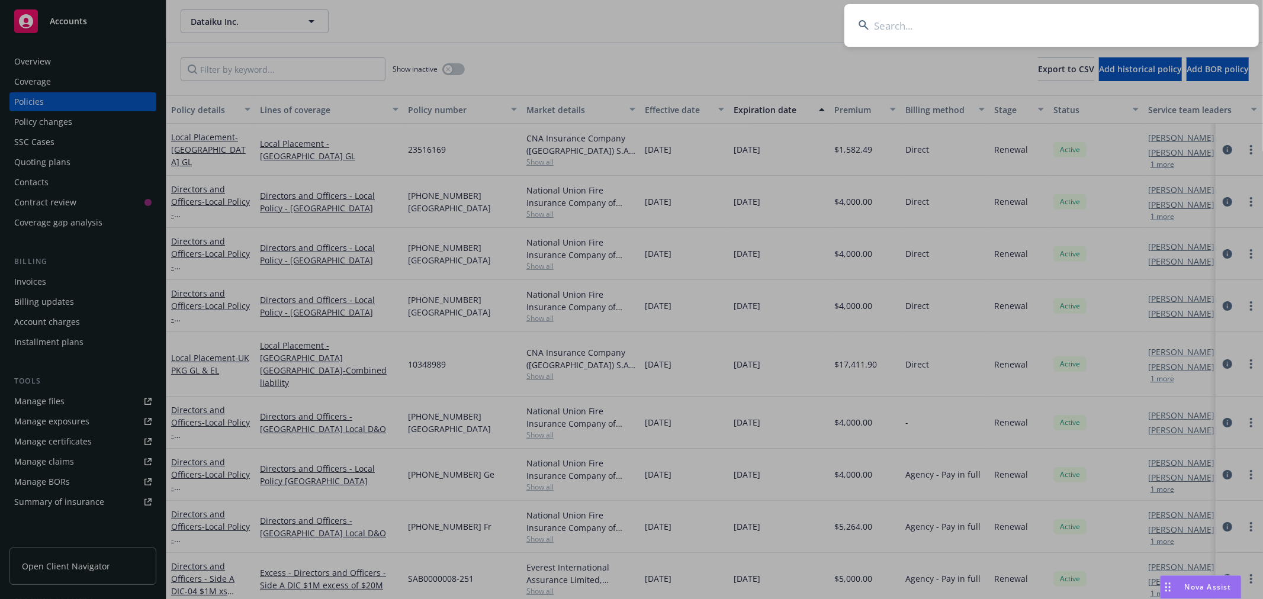
click at [920, 31] on input at bounding box center [1051, 25] width 415 height 43
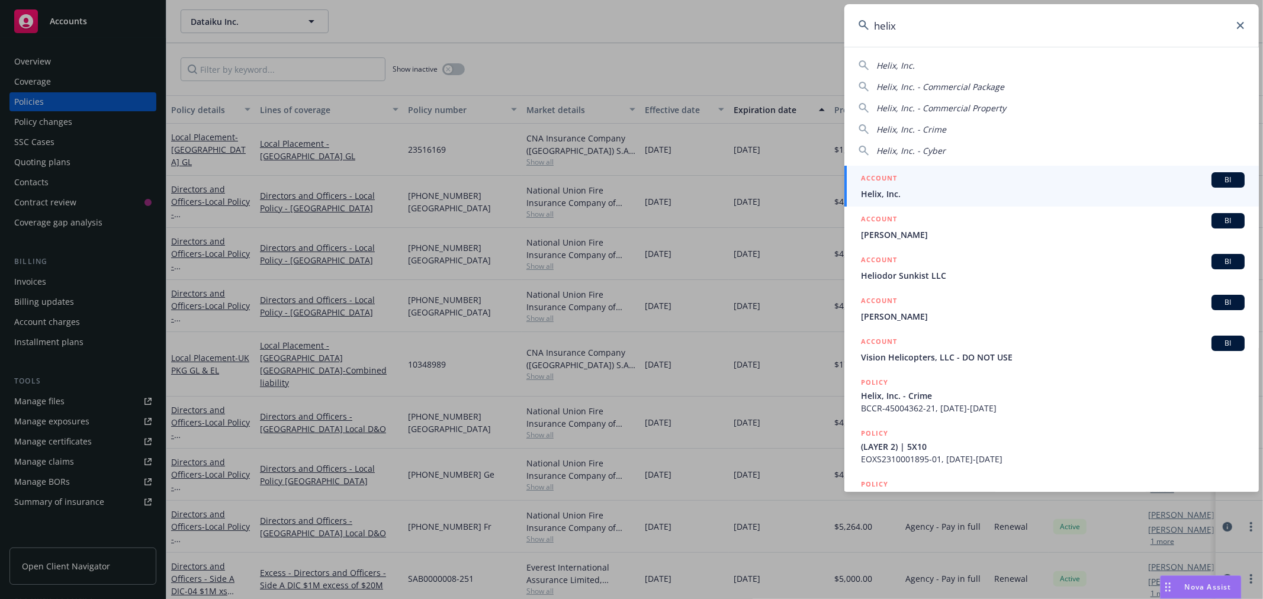
type input "helix"
click at [881, 187] on div "ACCOUNT BI" at bounding box center [1053, 179] width 384 height 15
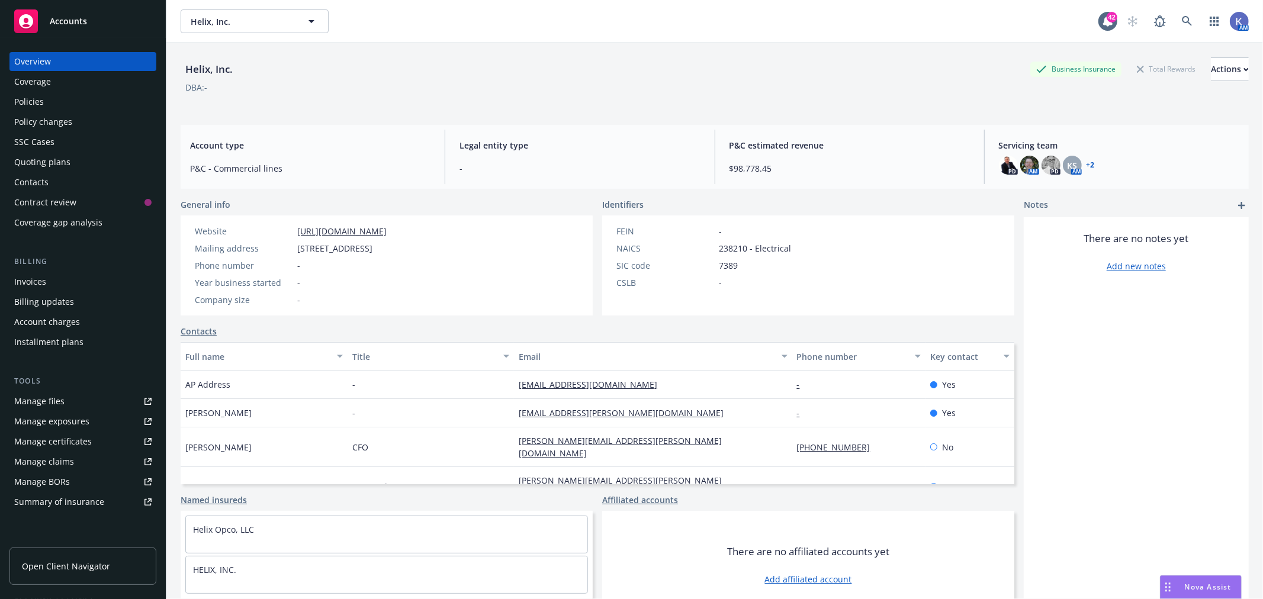
click at [56, 96] on div "Policies" at bounding box center [82, 101] width 137 height 19
